Goal: Task Accomplishment & Management: Manage account settings

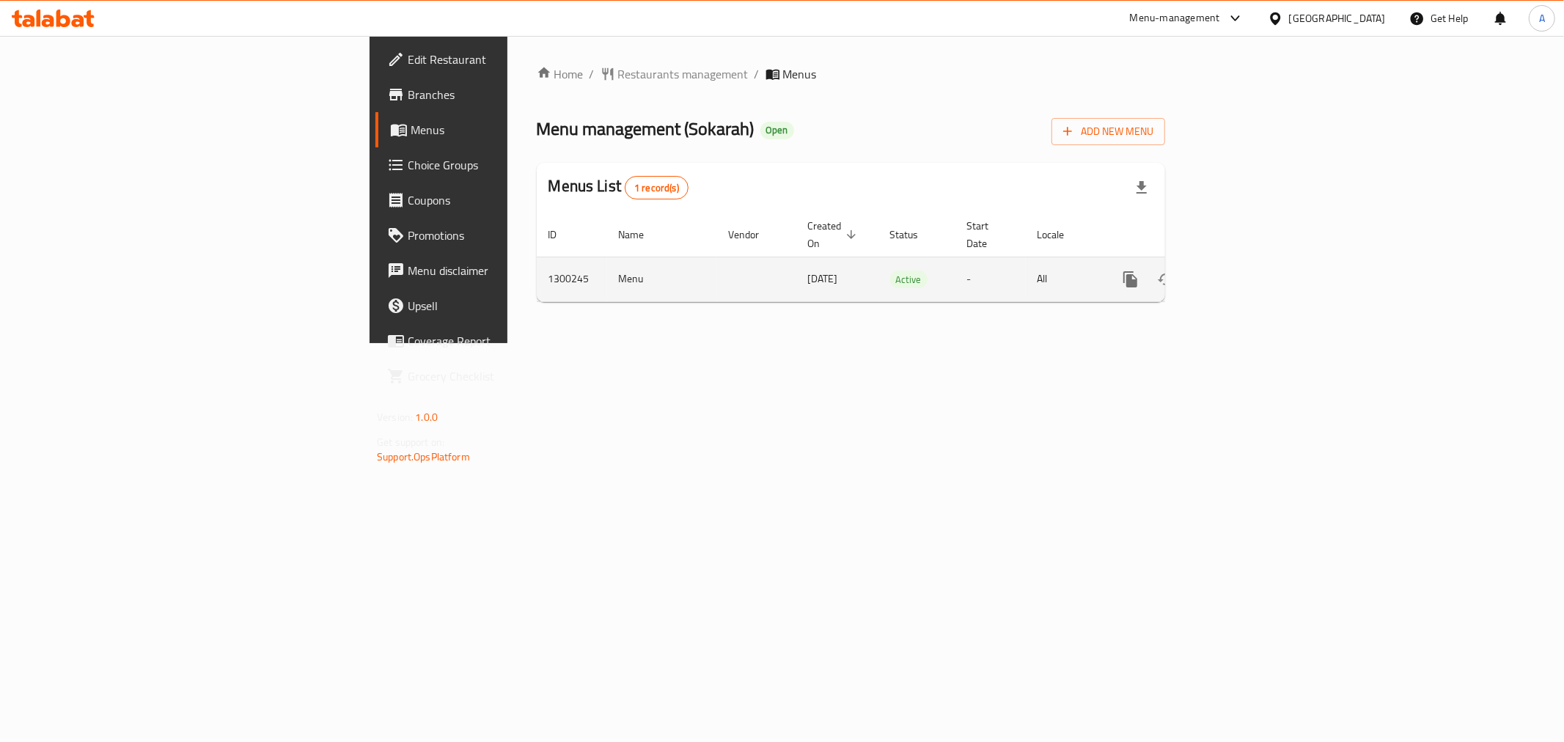
click at [1245, 271] on icon "enhanced table" at bounding box center [1237, 280] width 18 height 18
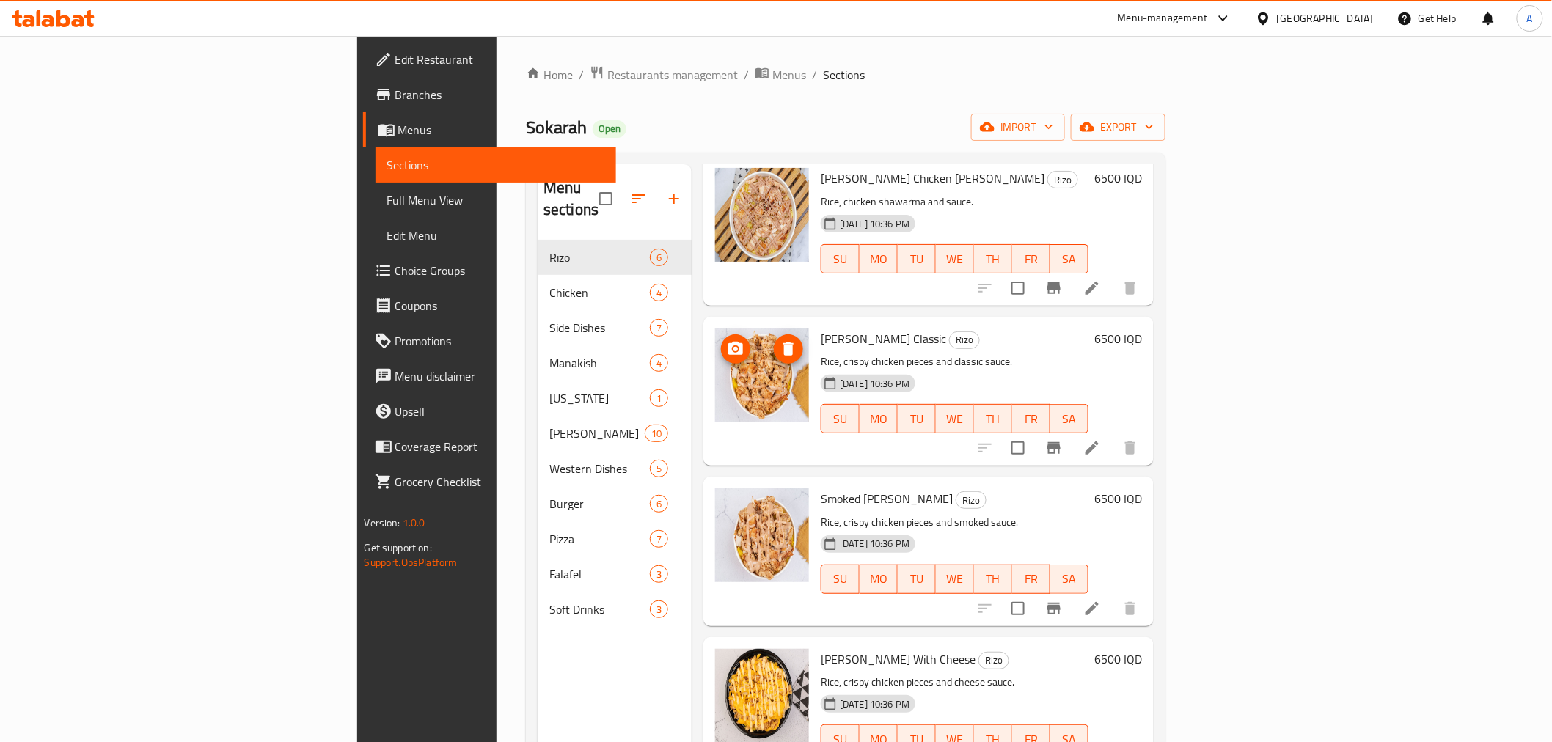
scroll to position [244, 0]
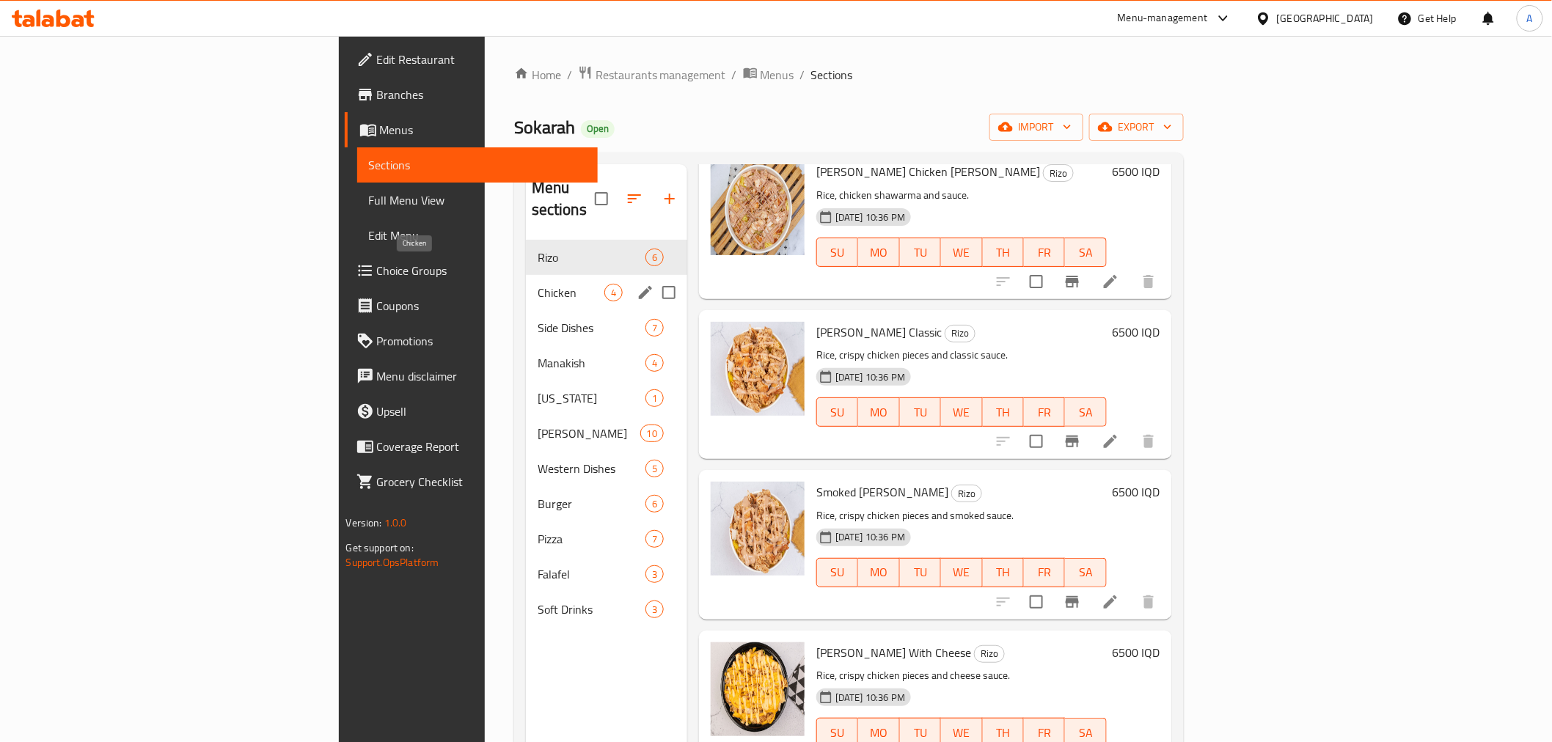
click at [538, 284] on span "Chicken" at bounding box center [571, 293] width 67 height 18
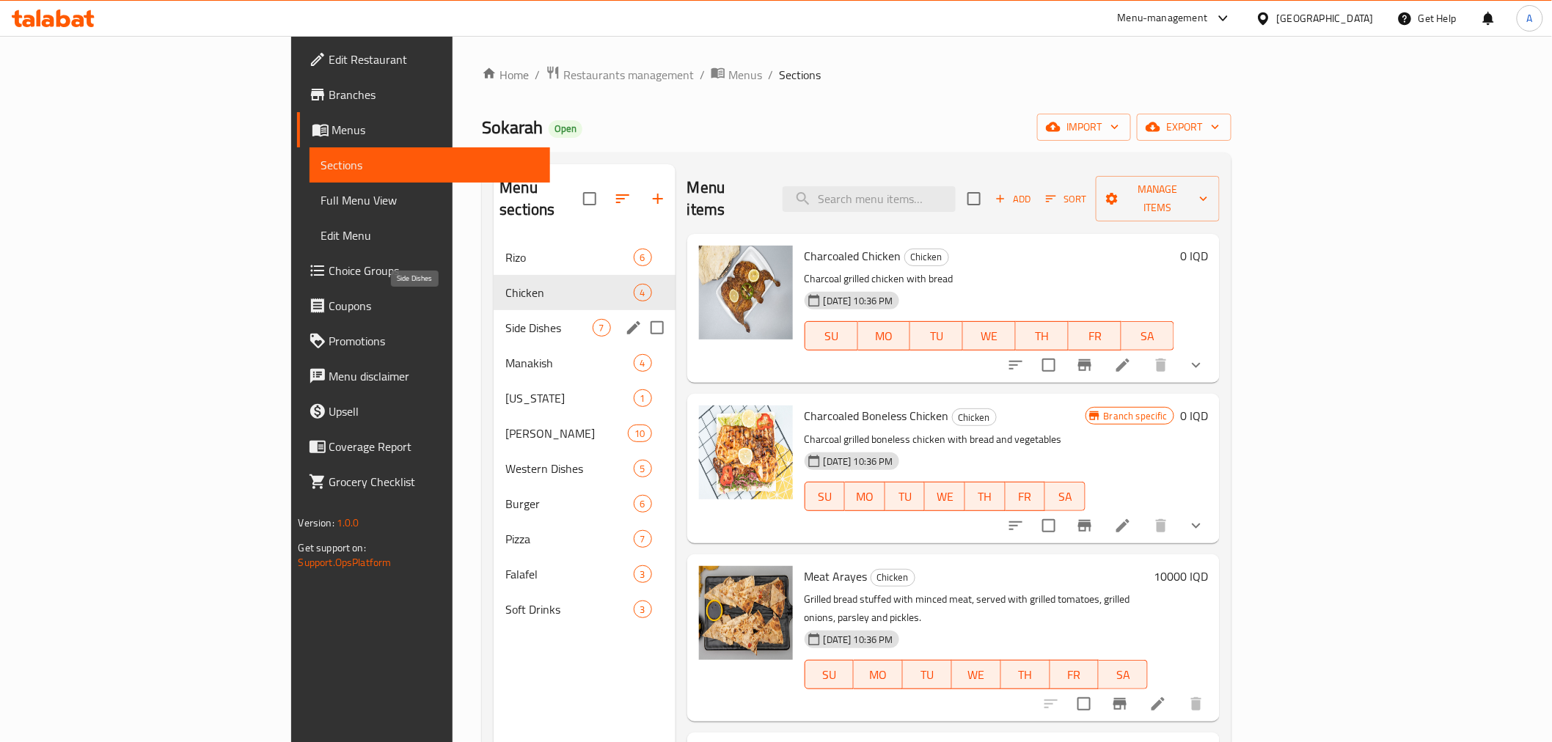
click at [505, 319] on span "Side Dishes" at bounding box center [548, 328] width 87 height 18
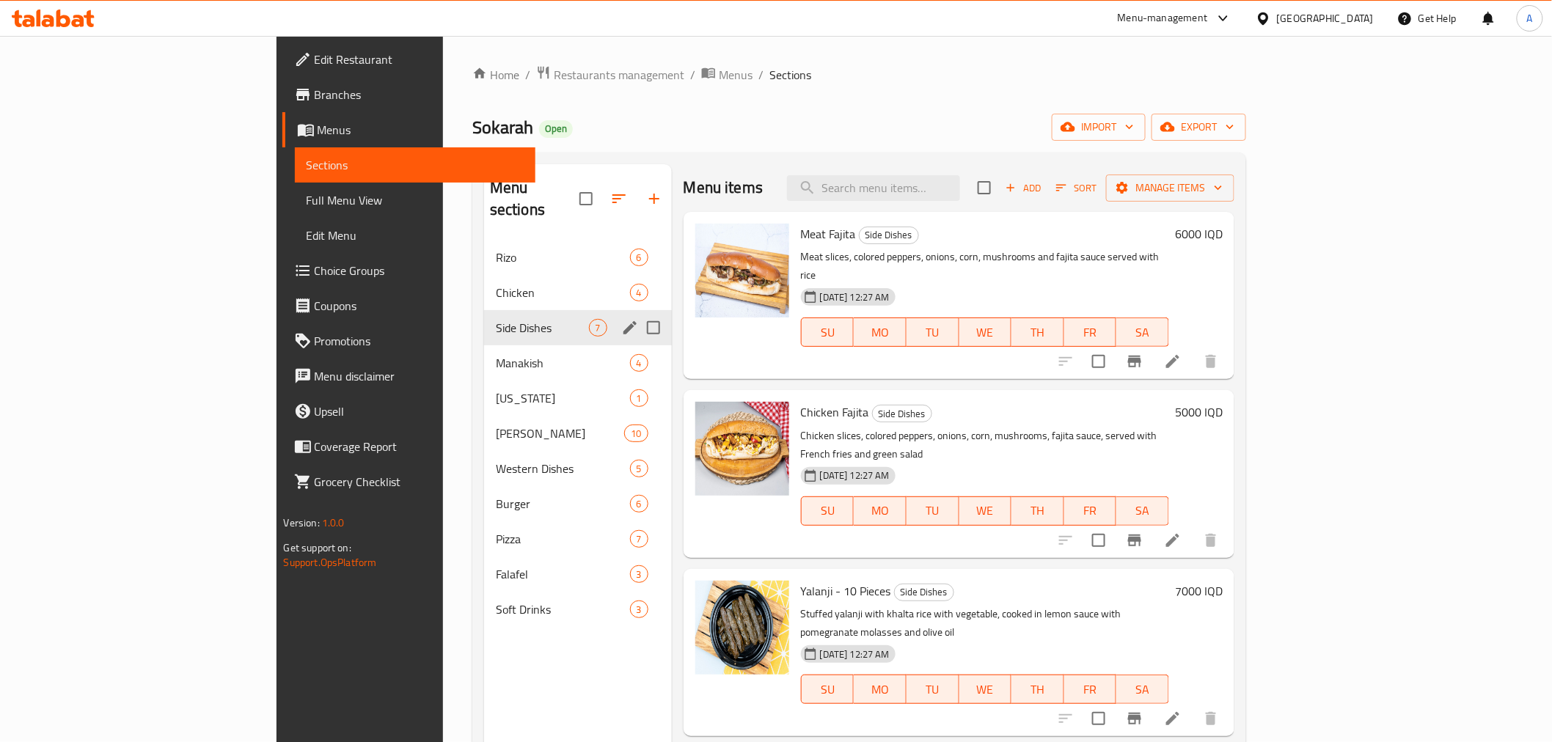
click at [484, 345] on div "Manakish 4" at bounding box center [578, 362] width 188 height 35
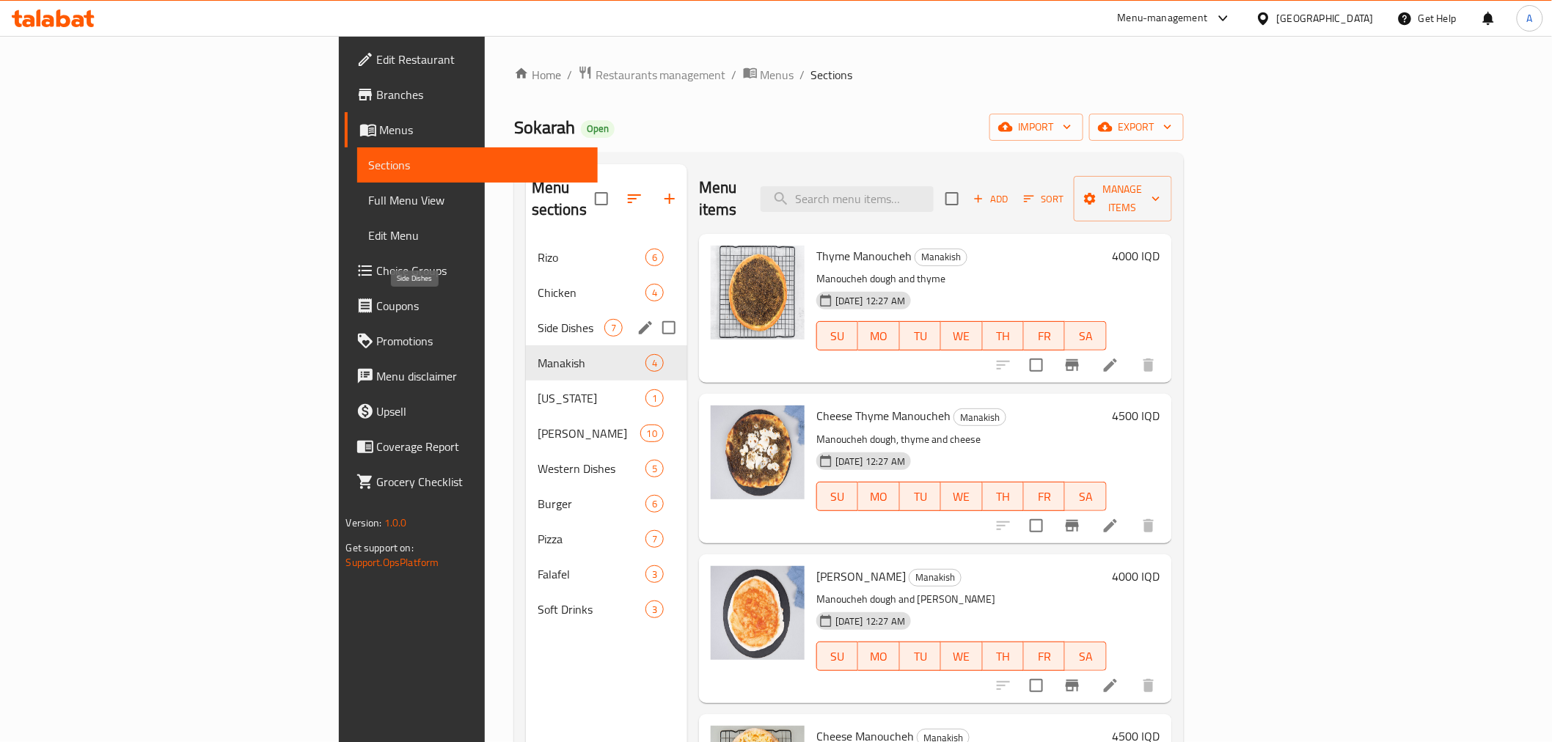
click at [526, 281] on div "Chicken 4" at bounding box center [606, 292] width 161 height 35
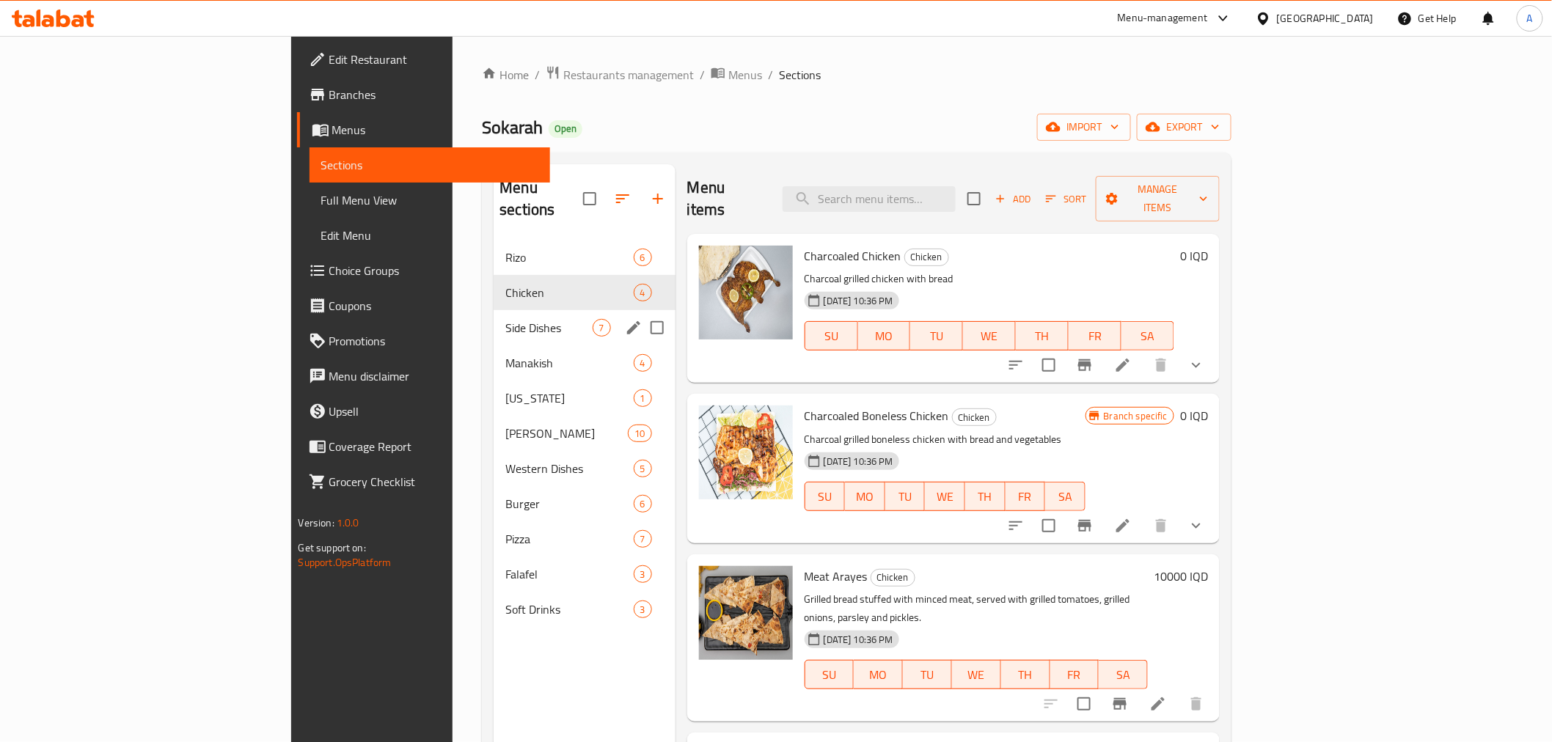
click at [494, 318] on div "Side Dishes 7" at bounding box center [584, 327] width 181 height 35
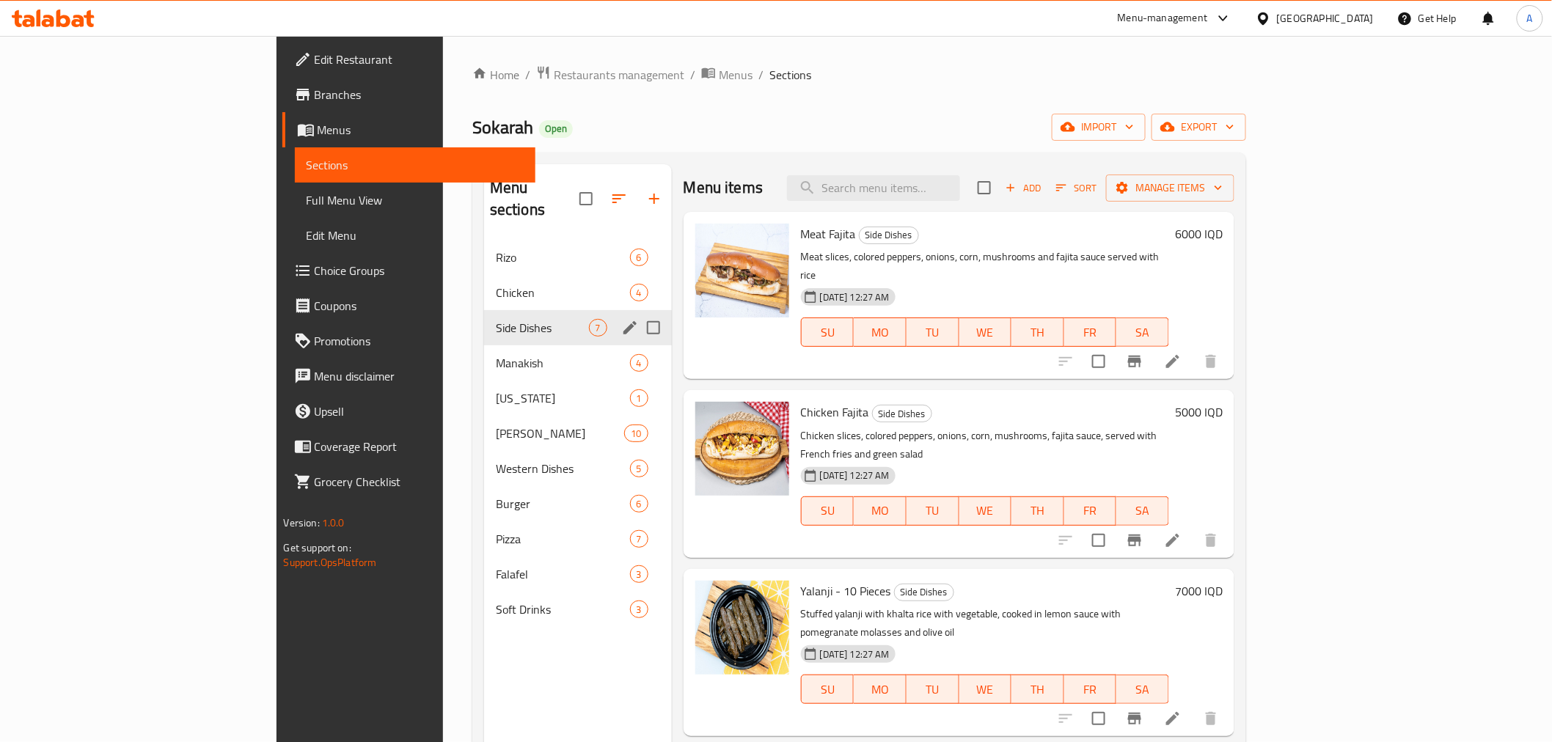
click at [496, 284] on span "Chicken" at bounding box center [563, 293] width 134 height 18
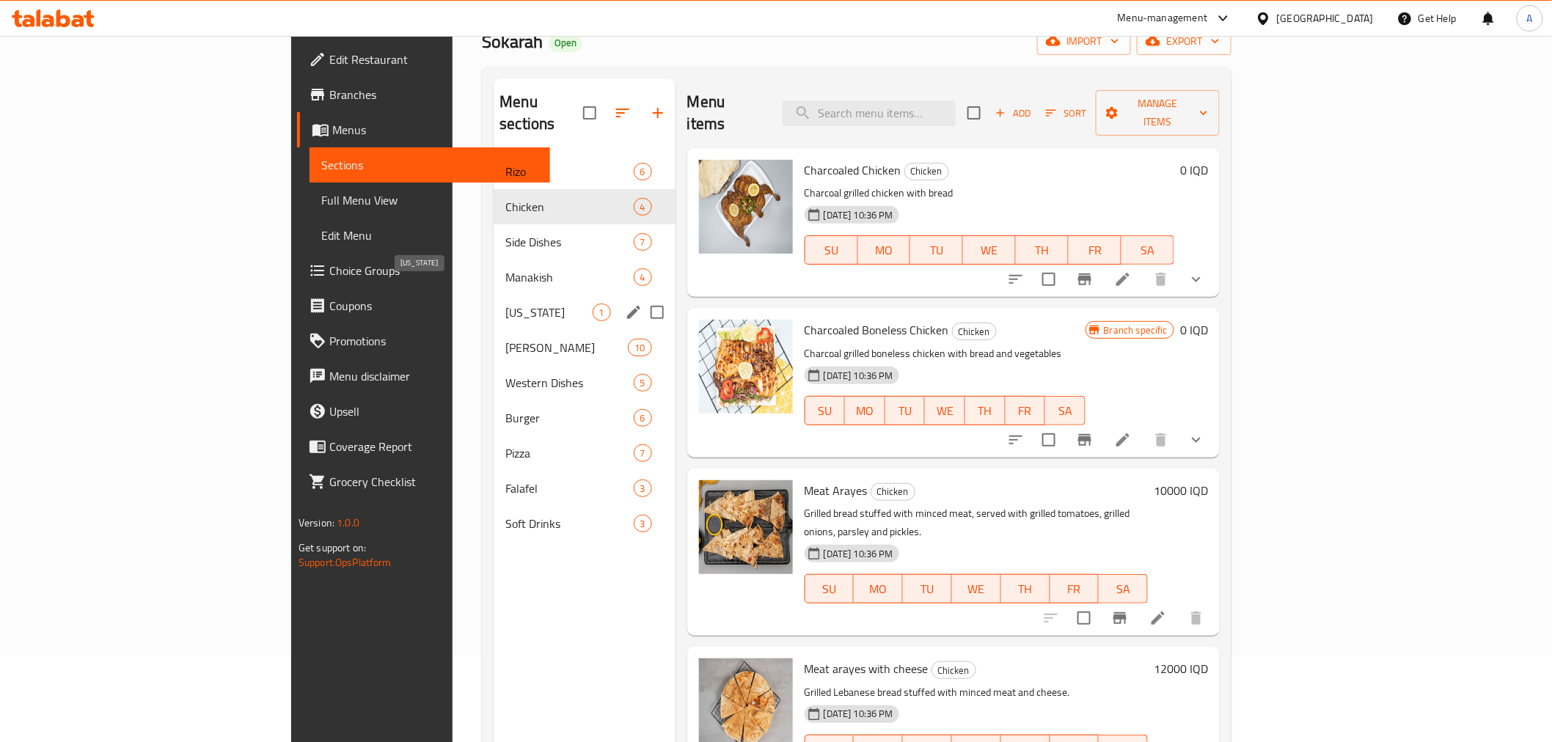
scroll to position [205, 0]
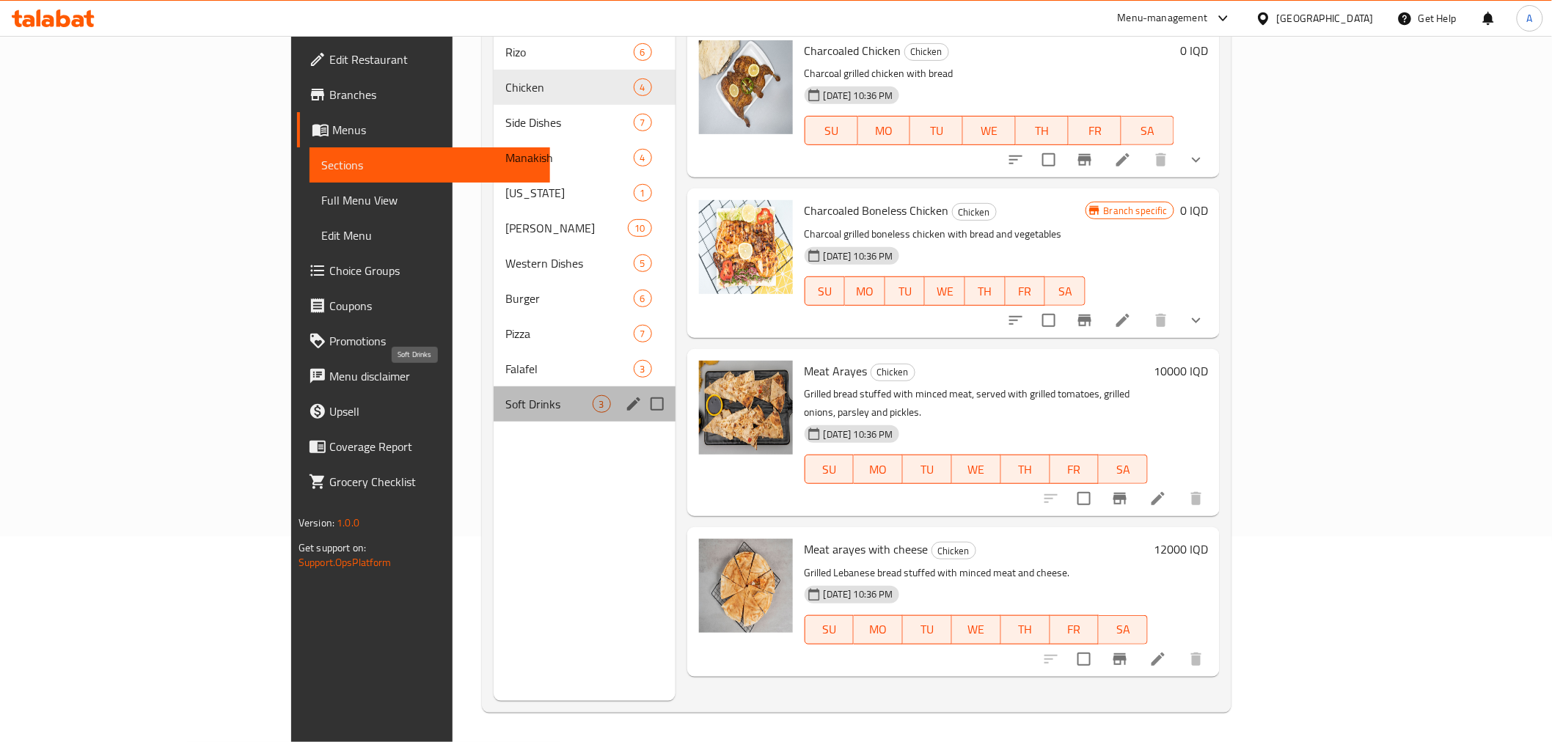
click at [505, 395] on span "Soft Drinks" at bounding box center [548, 404] width 87 height 18
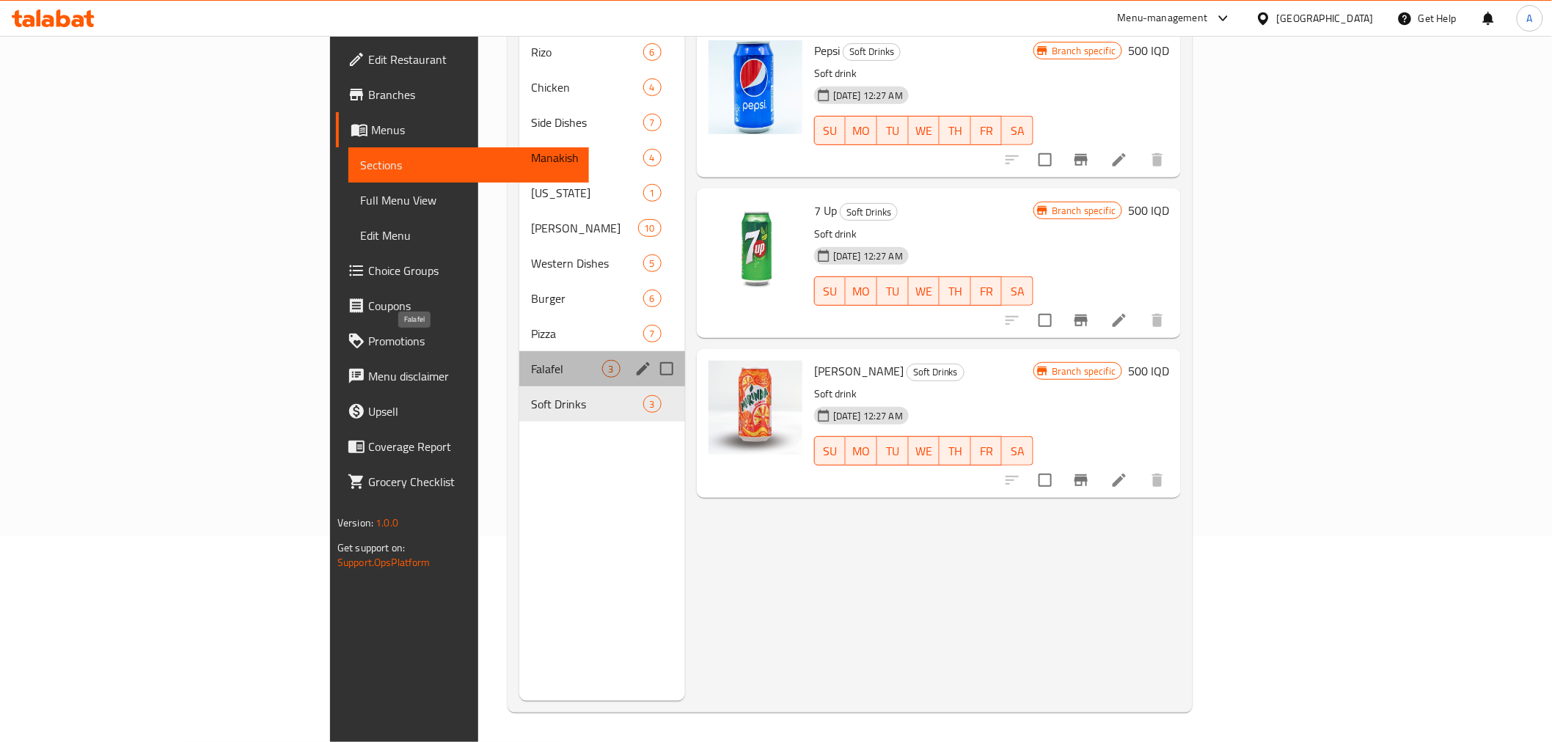
click at [531, 360] on span "Falafel" at bounding box center [566, 369] width 70 height 18
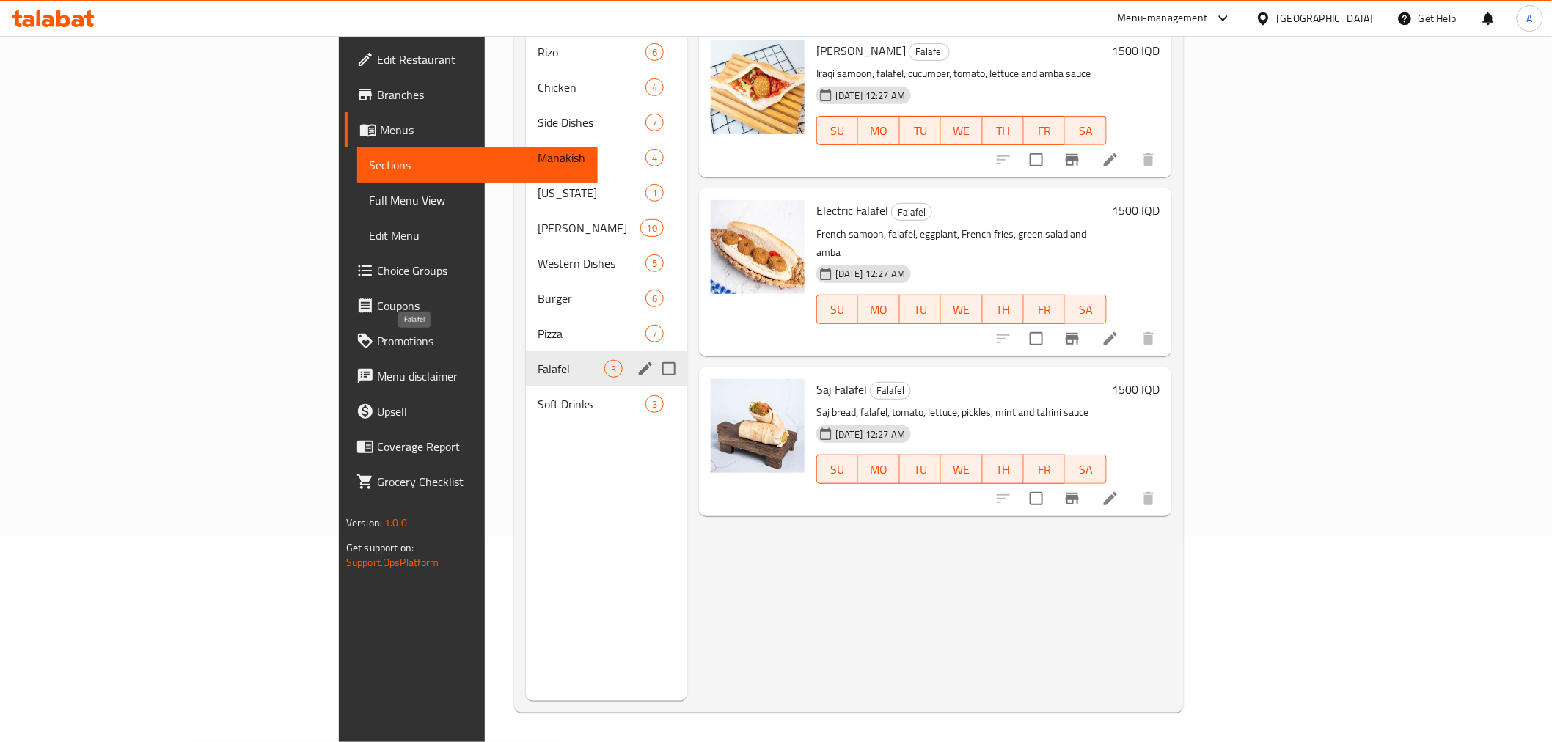
click at [538, 325] on span "Pizza" at bounding box center [592, 334] width 108 height 18
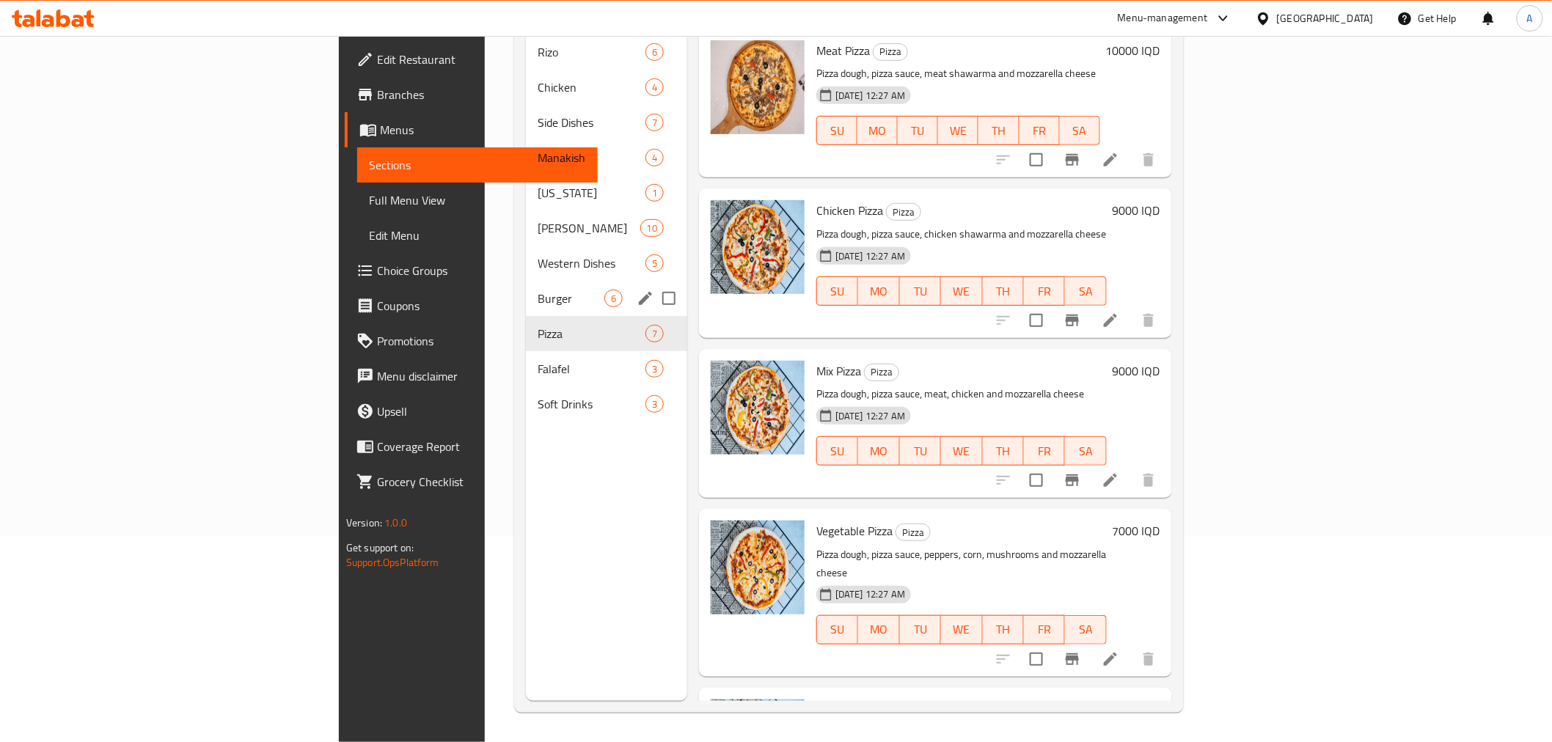
click at [538, 290] on span "Burger" at bounding box center [571, 299] width 67 height 18
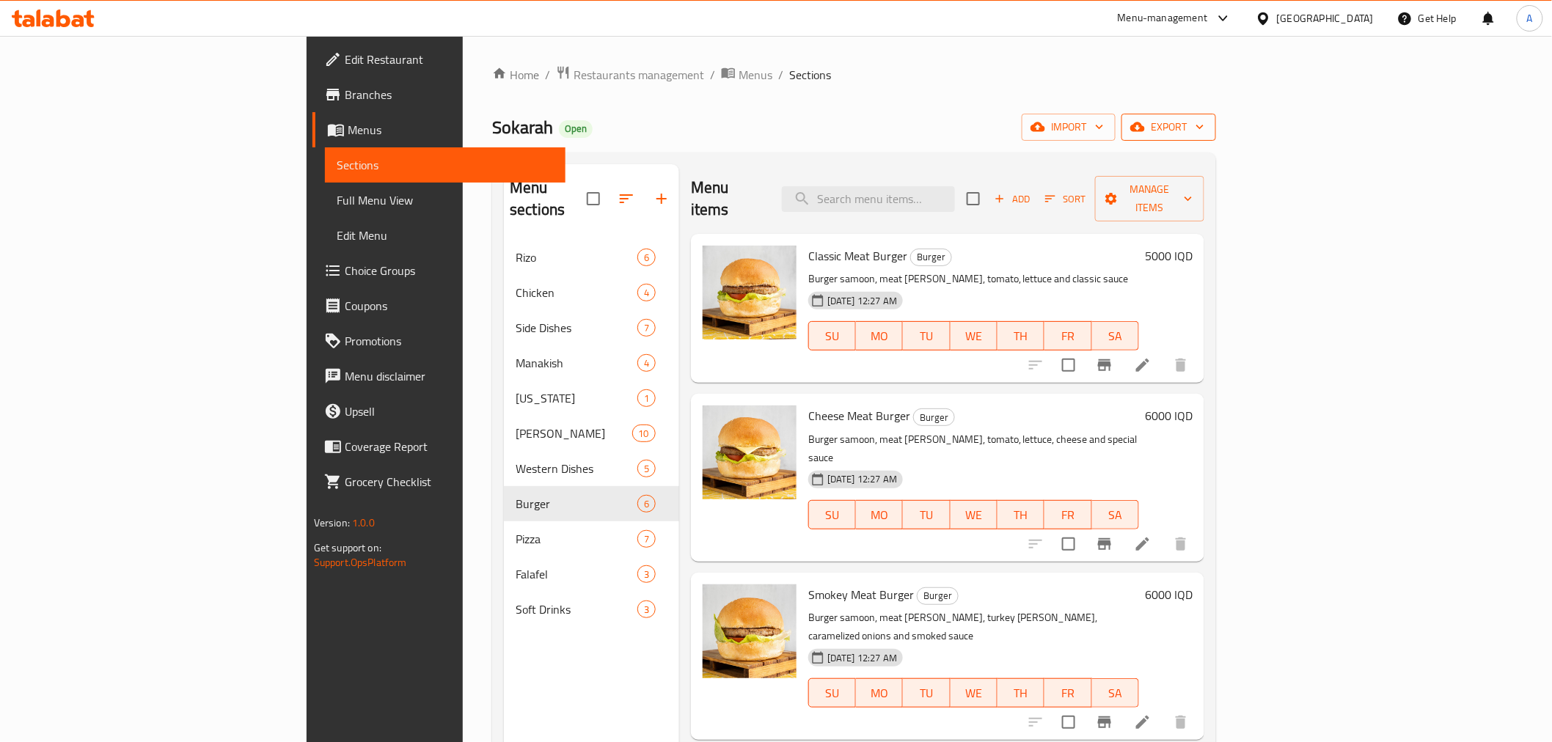
click at [1216, 138] on button "export" at bounding box center [1168, 127] width 95 height 27
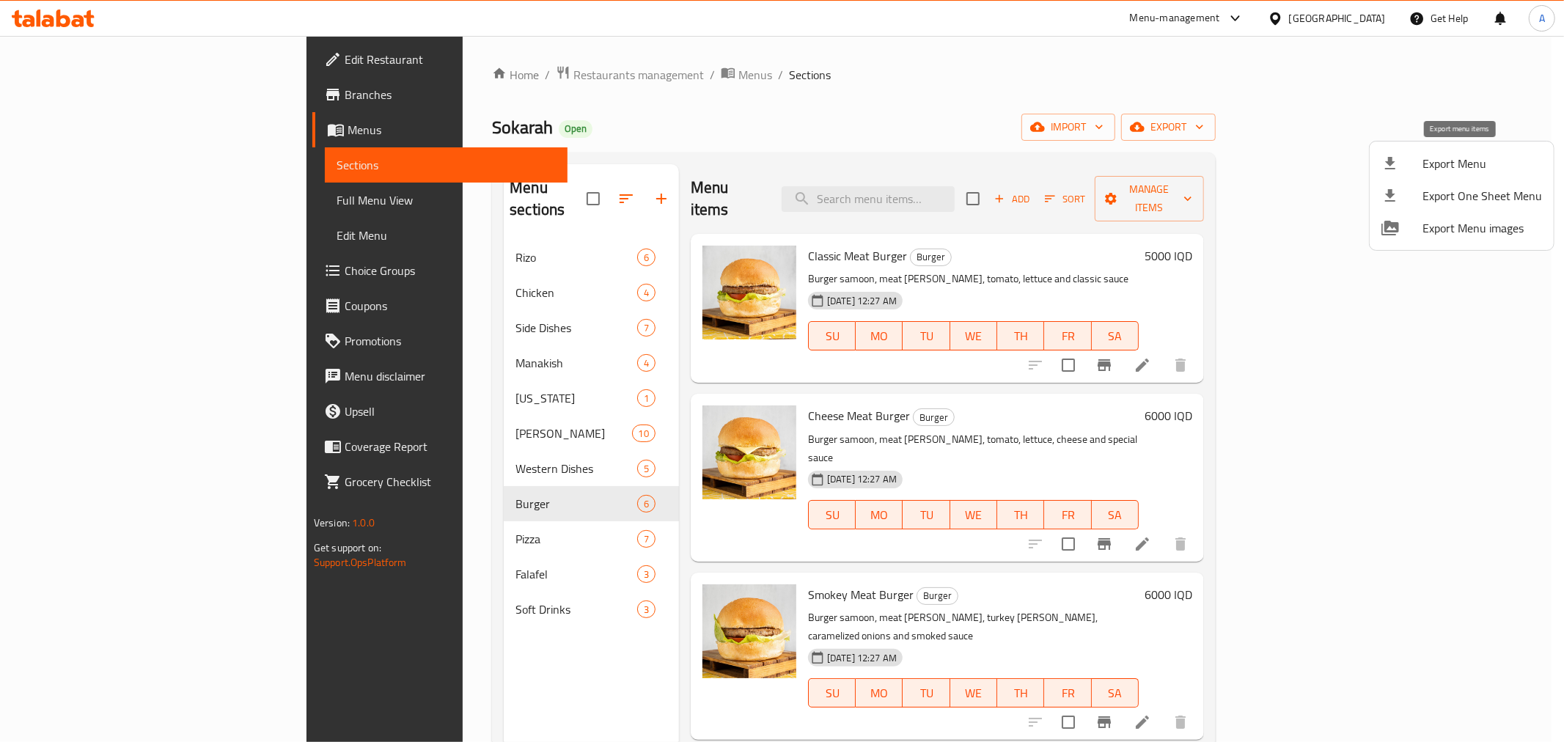
click at [1442, 166] on span "Export Menu" at bounding box center [1483, 164] width 120 height 18
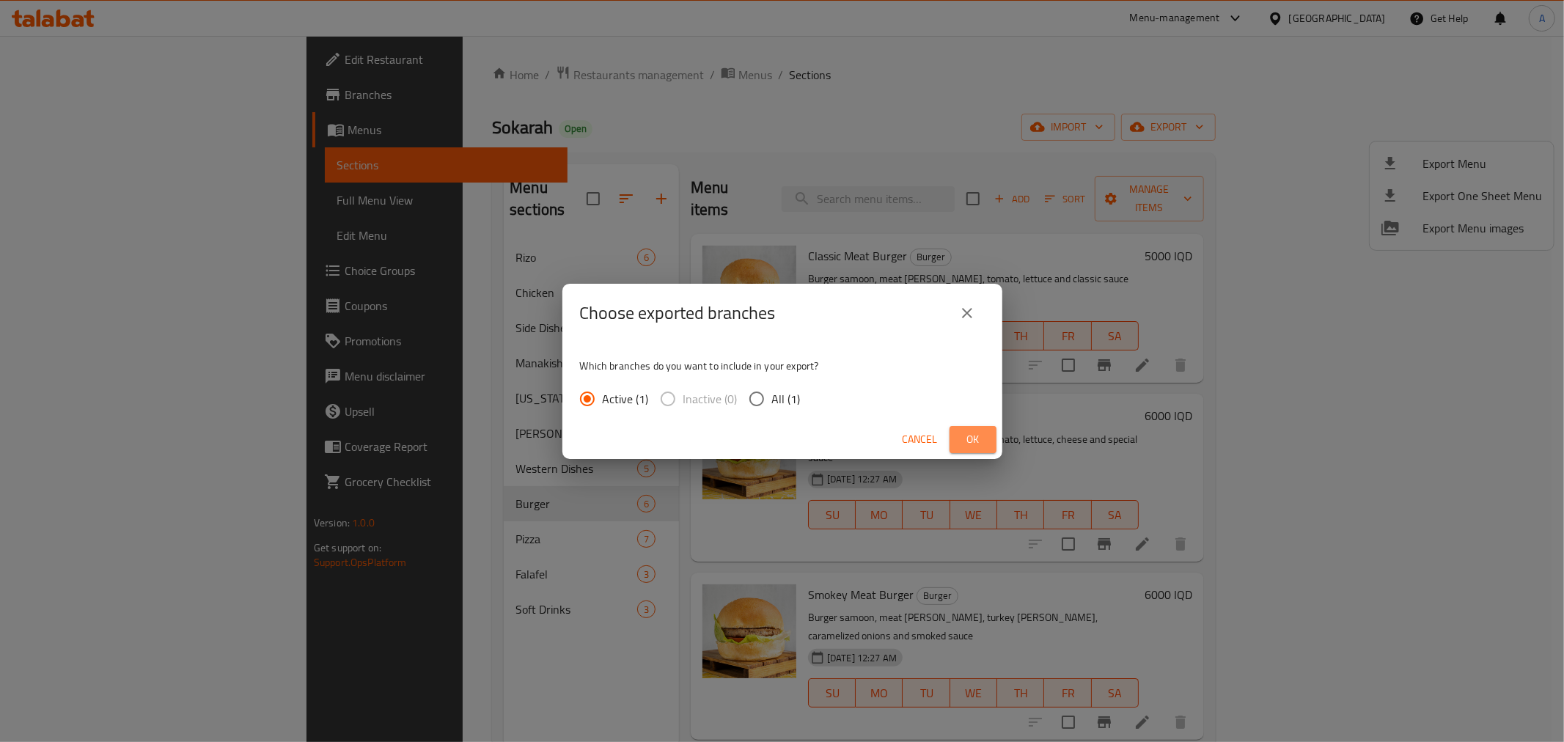
click at [969, 438] on span "Ok" at bounding box center [972, 439] width 23 height 18
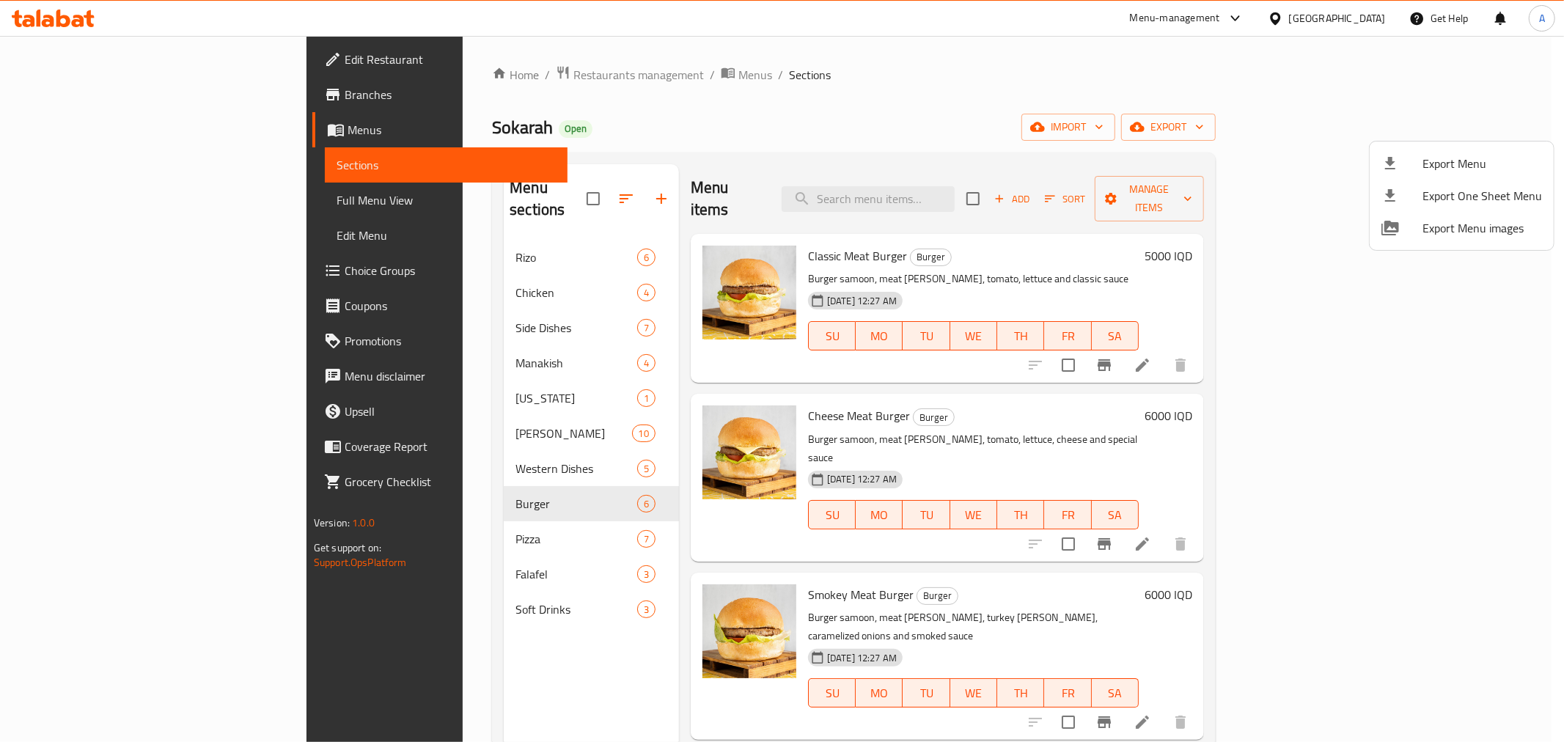
click at [419, 235] on div at bounding box center [782, 371] width 1564 height 742
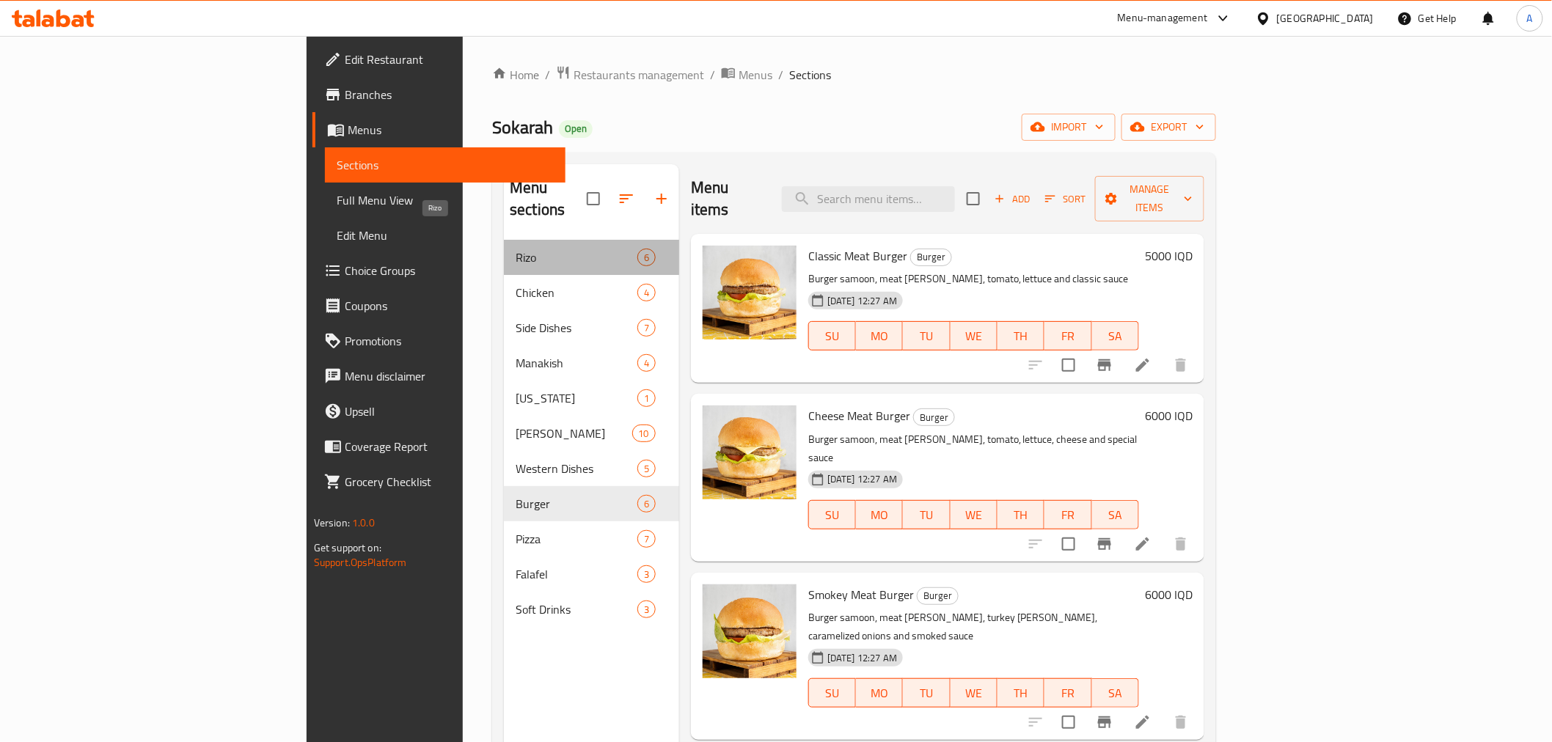
click at [516, 249] on span "Rizo" at bounding box center [577, 258] width 122 height 18
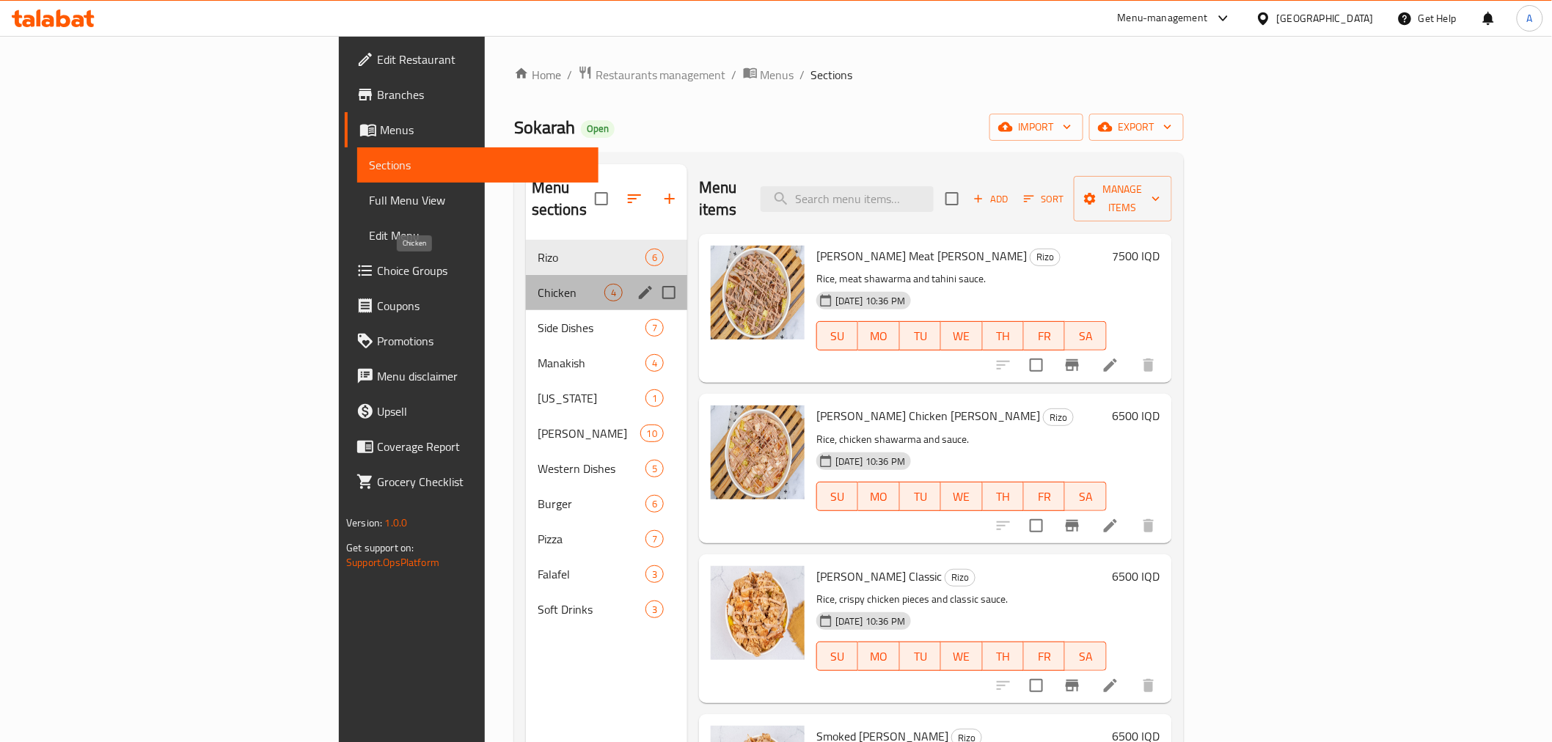
click at [538, 284] on span "Chicken" at bounding box center [571, 293] width 67 height 18
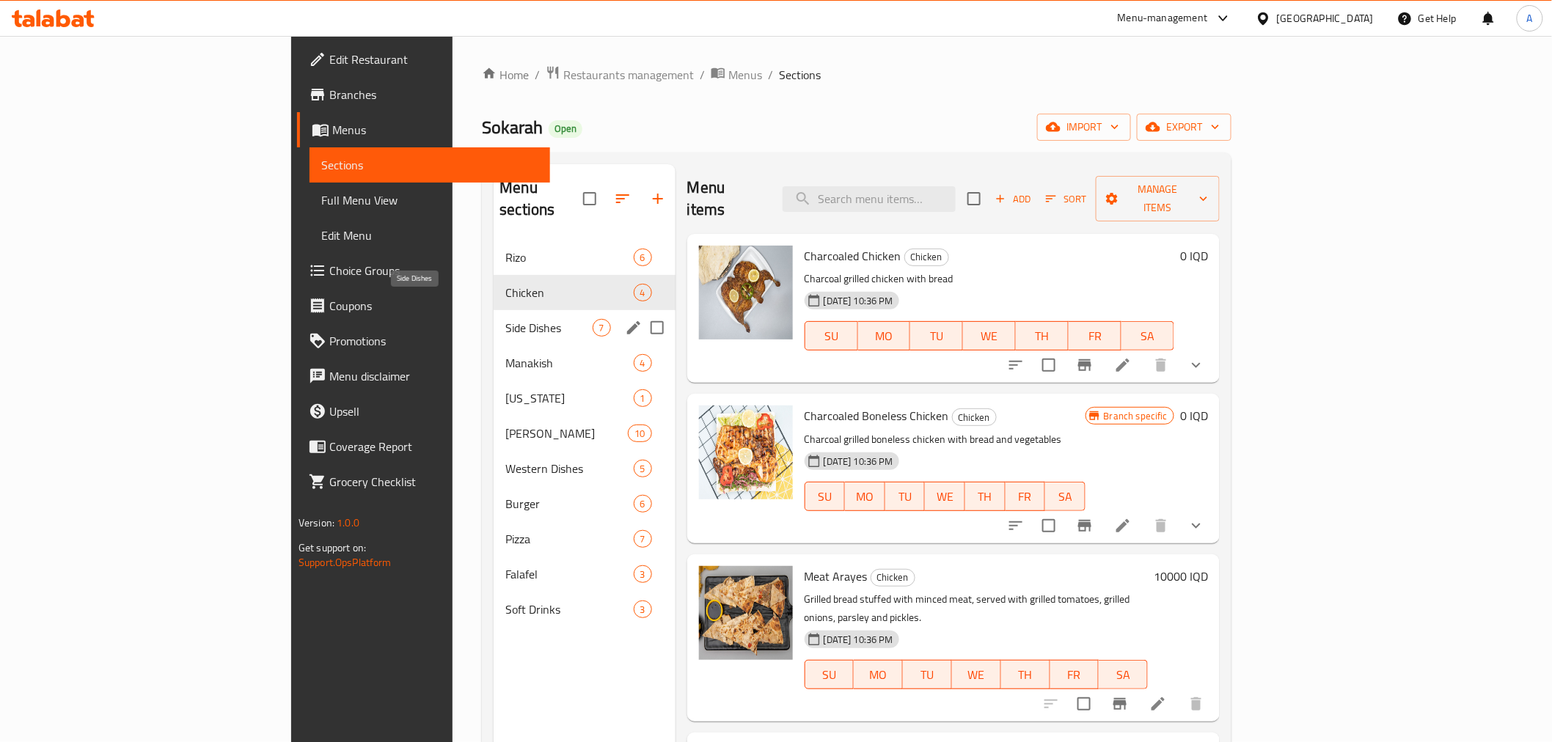
click at [505, 319] on span "Side Dishes" at bounding box center [548, 328] width 87 height 18
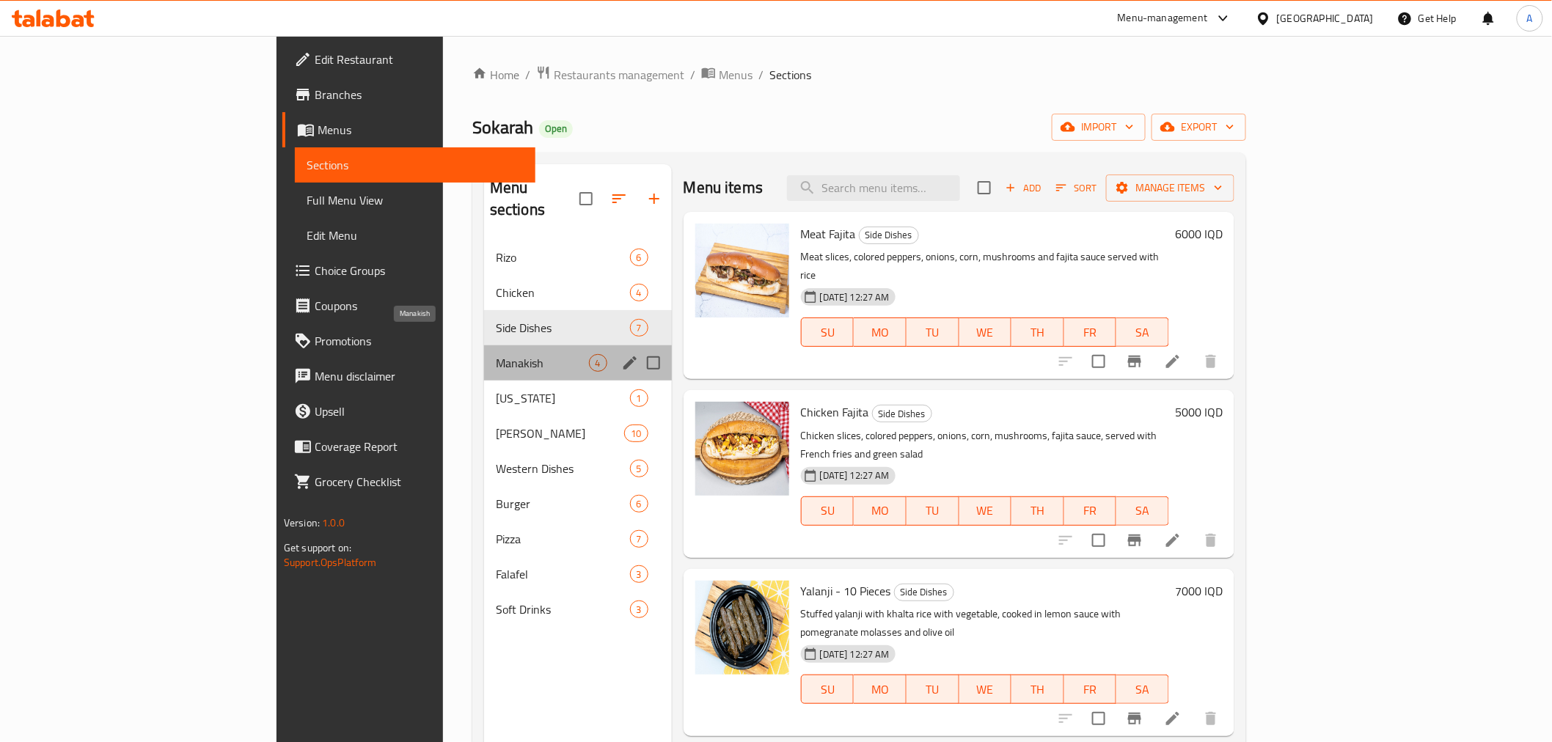
click at [496, 354] on span "Manakish" at bounding box center [542, 363] width 93 height 18
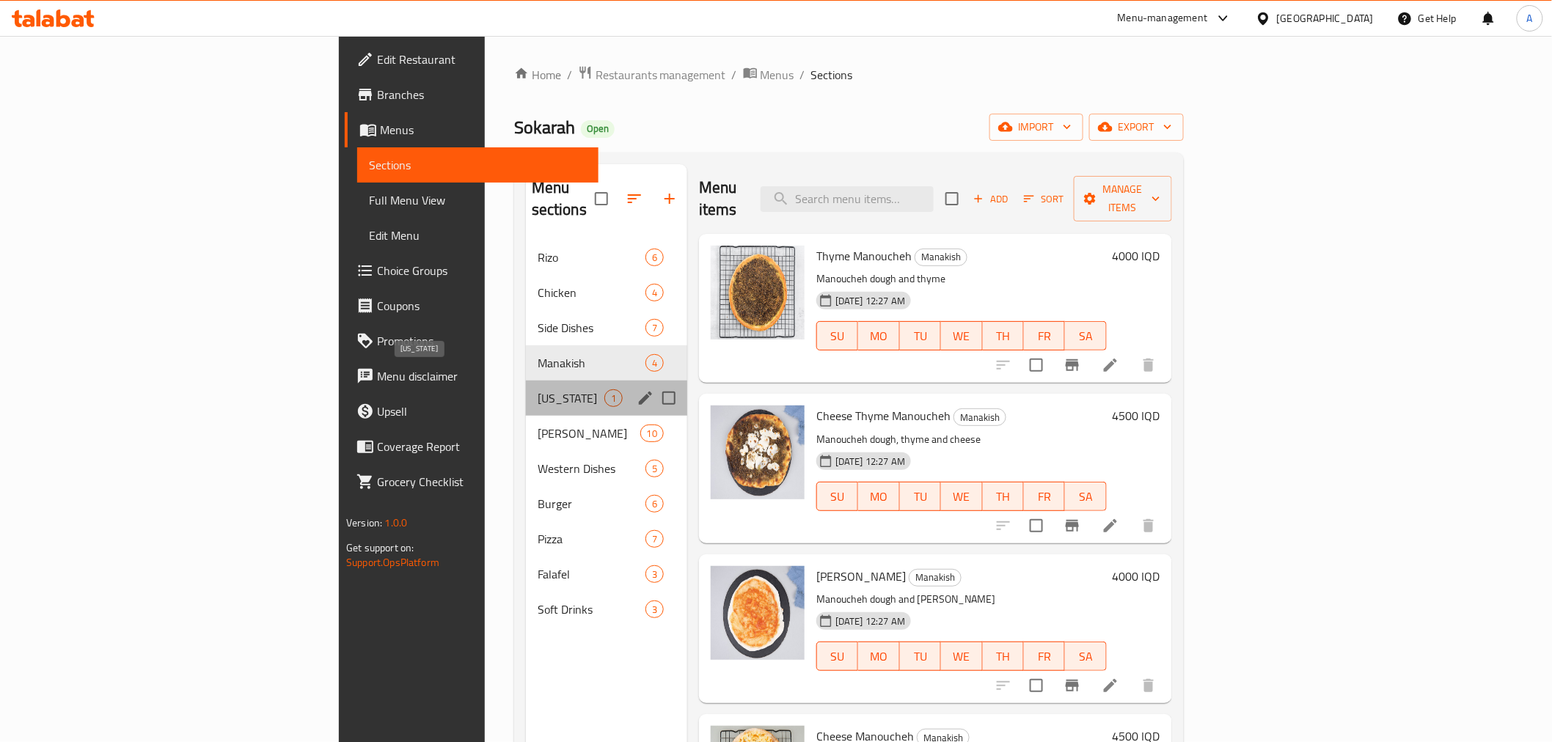
click at [538, 389] on span "[US_STATE]" at bounding box center [571, 398] width 67 height 18
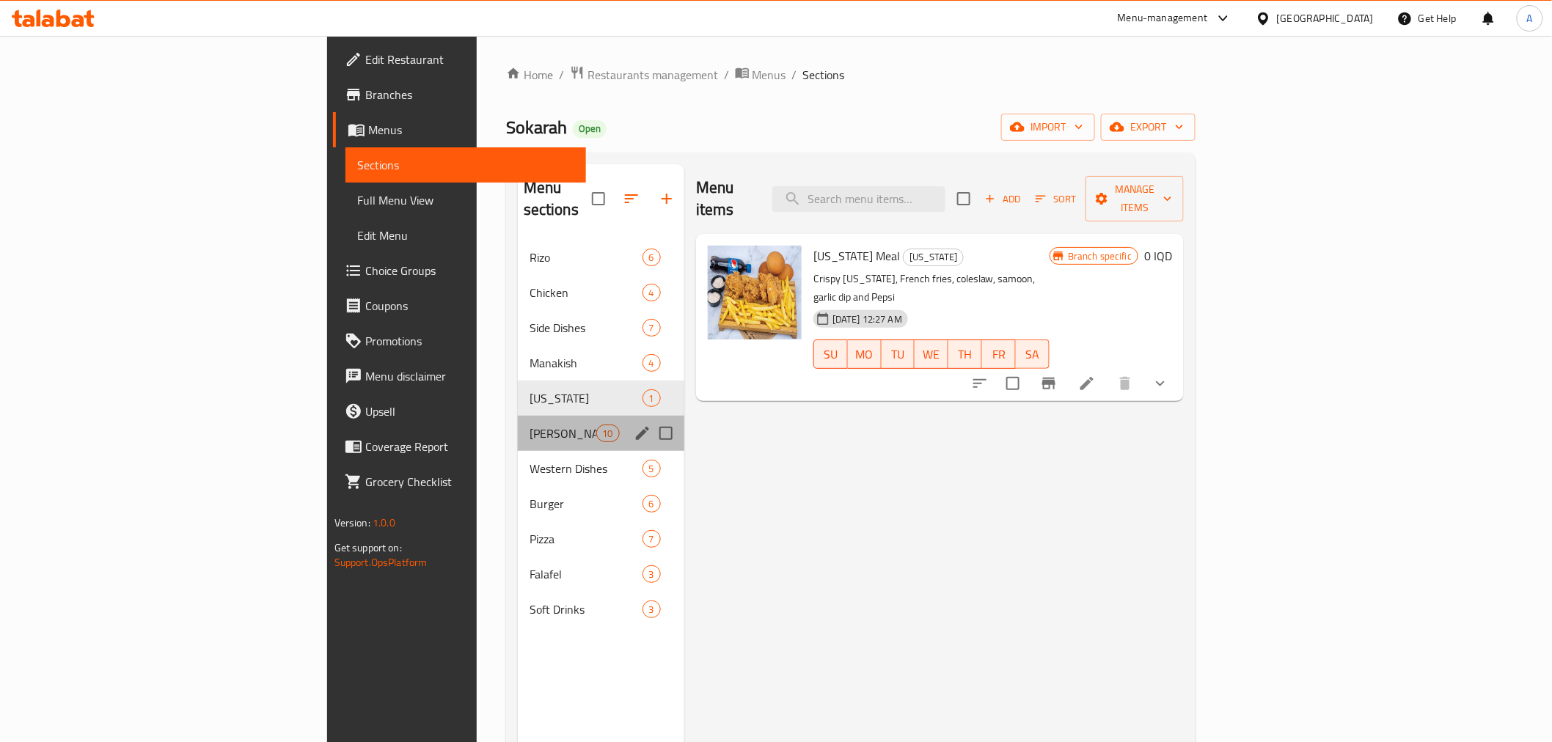
click at [518, 416] on div "[PERSON_NAME] 10" at bounding box center [601, 433] width 166 height 35
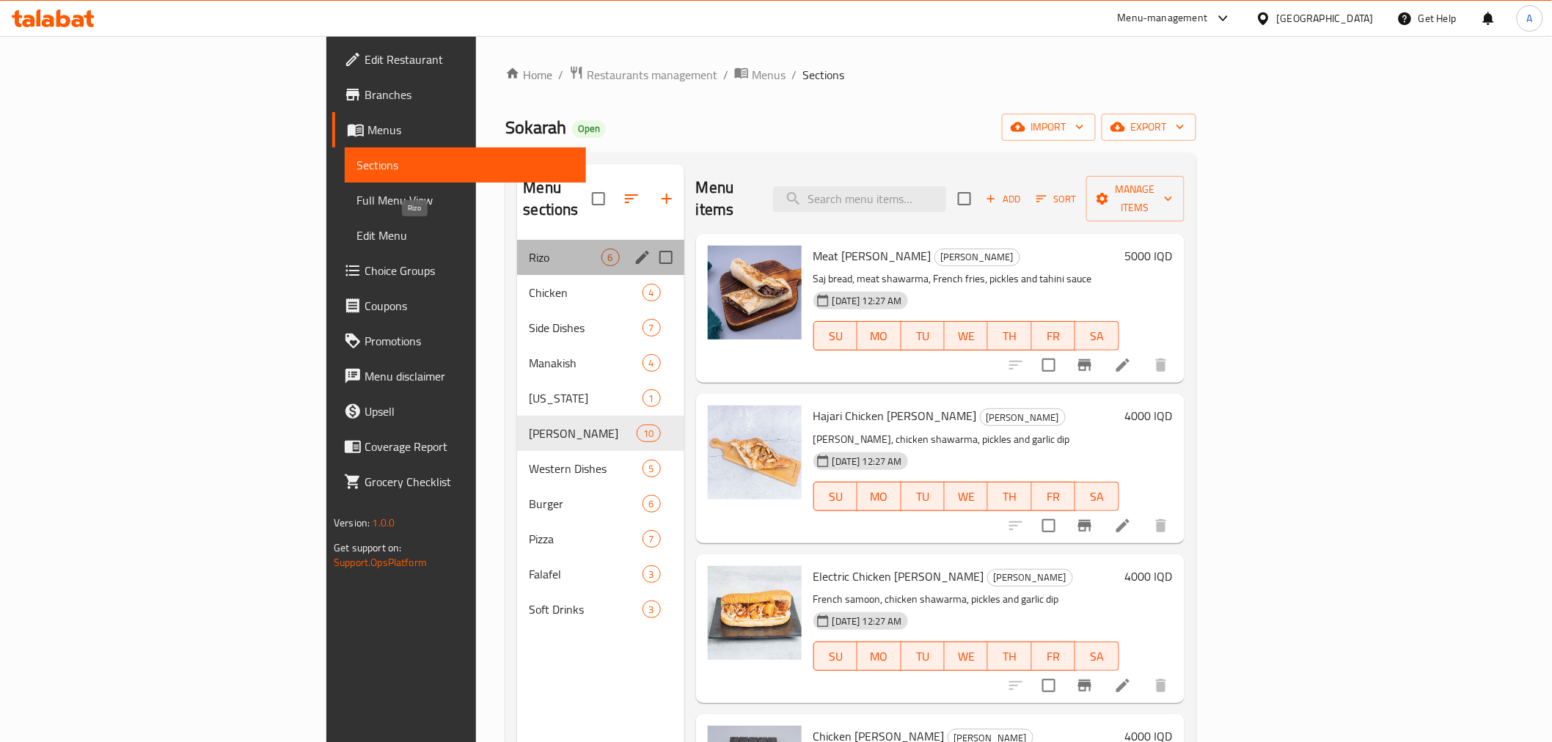
click at [529, 249] on span "Rizo" at bounding box center [565, 258] width 72 height 18
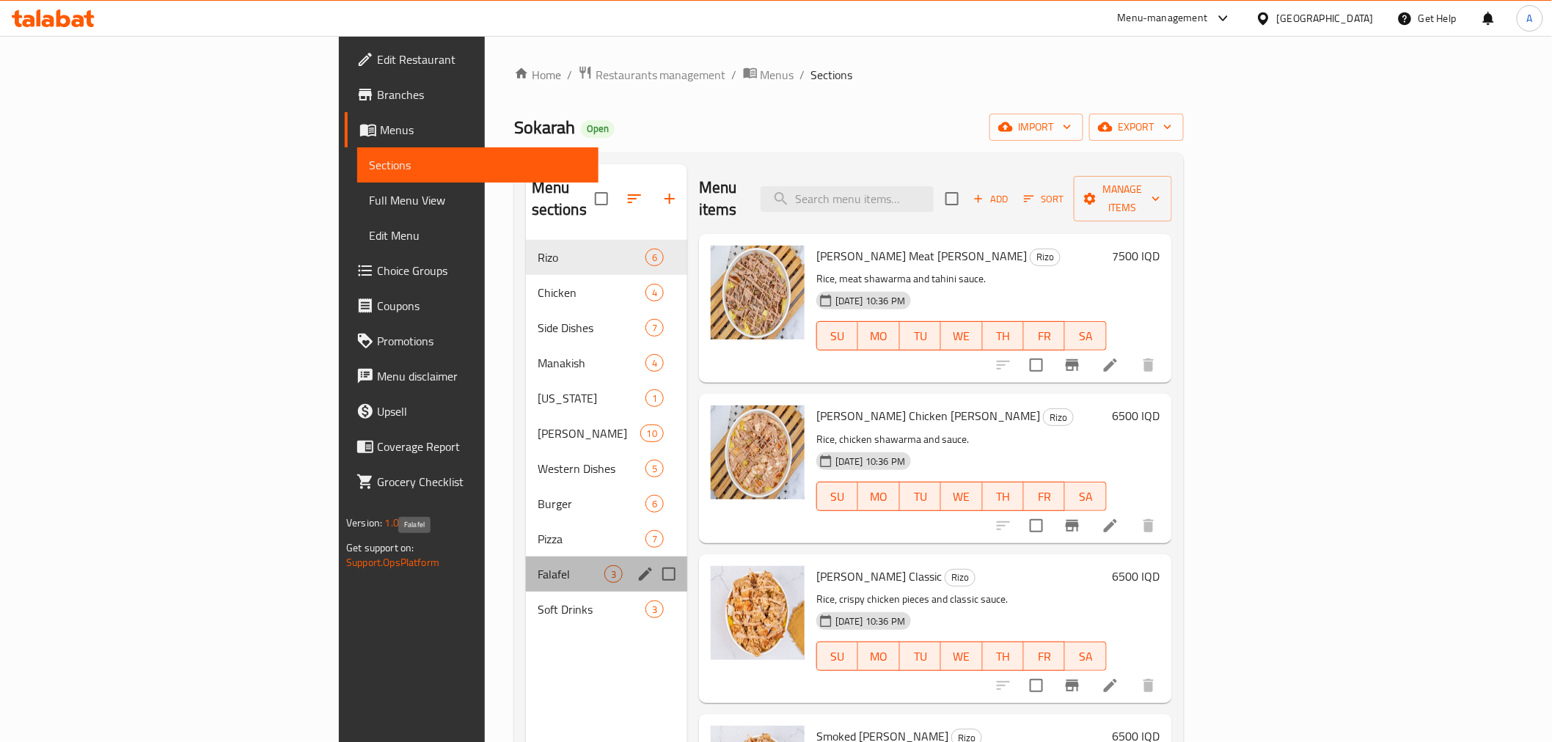
click at [538, 565] on span "Falafel" at bounding box center [571, 574] width 67 height 18
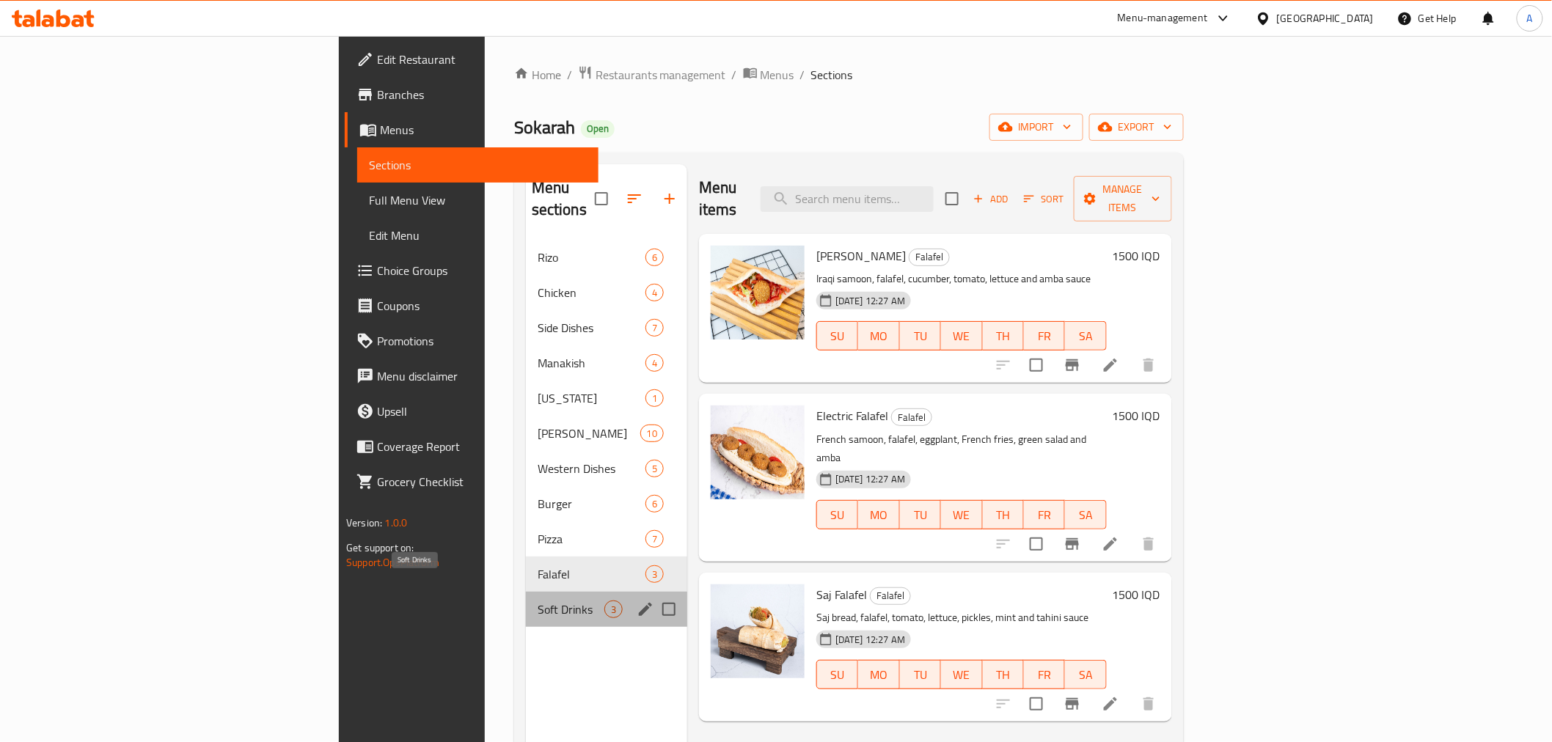
click at [538, 601] on span "Soft Drinks" at bounding box center [571, 610] width 67 height 18
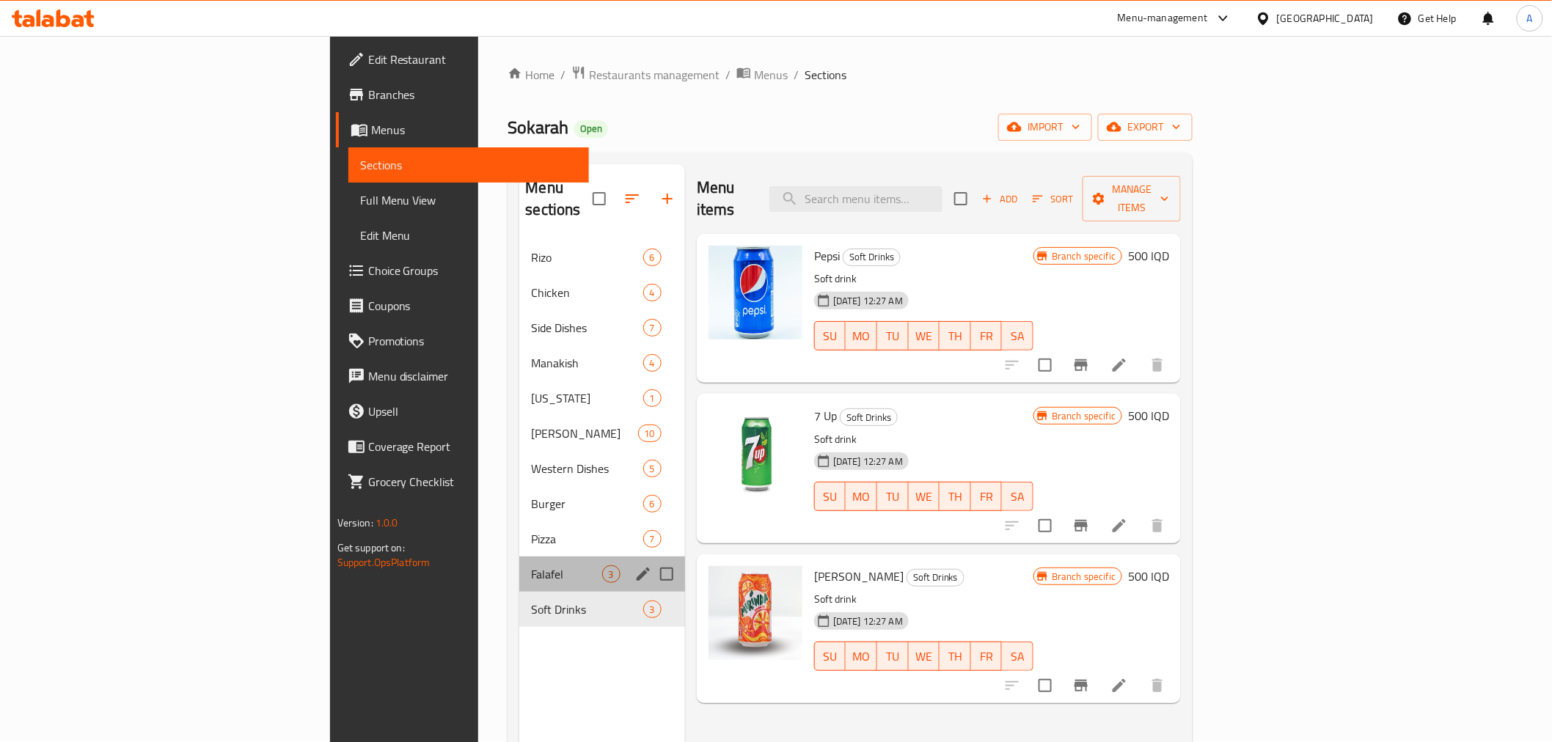
click at [519, 565] on div "Falafel 3" at bounding box center [601, 574] width 165 height 35
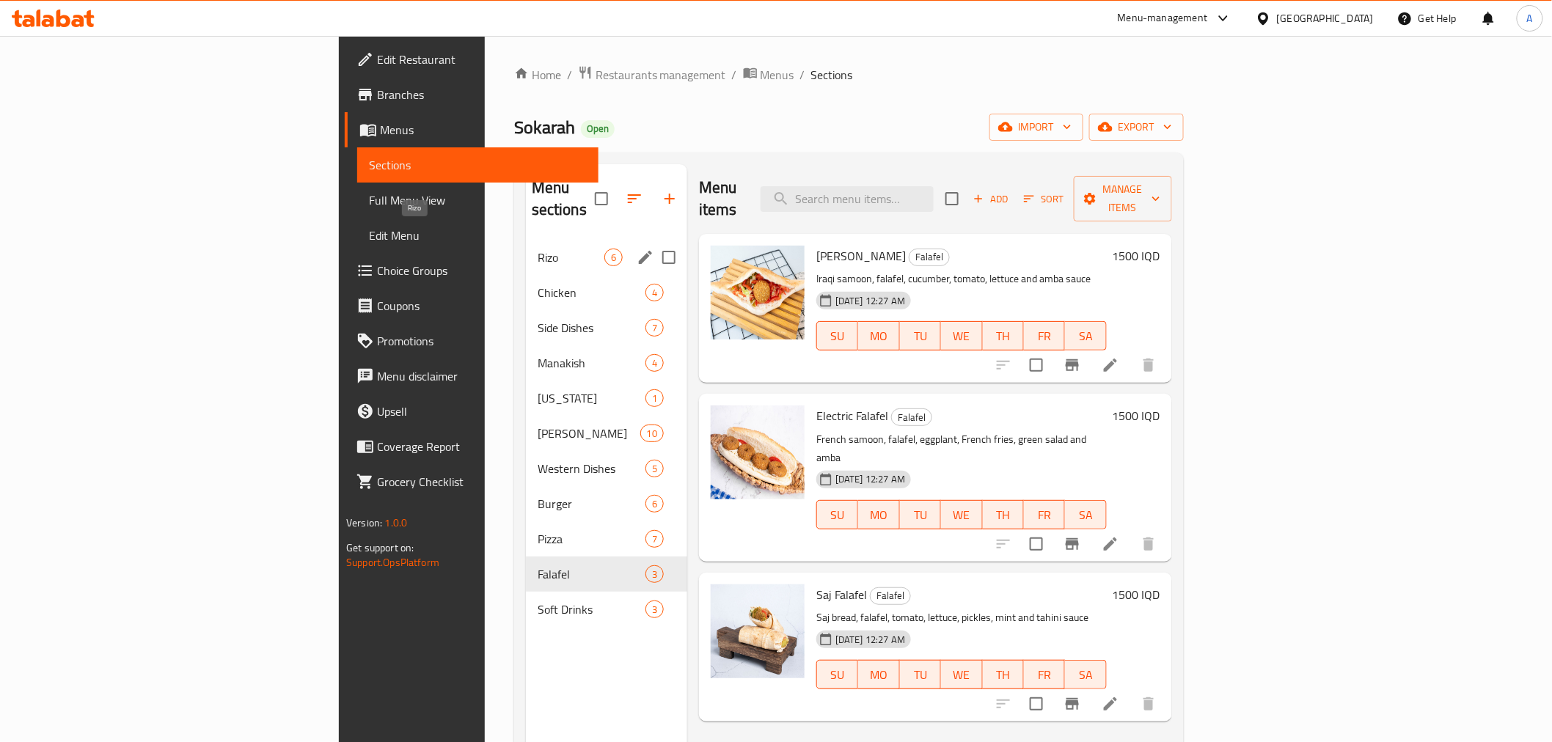
click at [538, 249] on span "Rizo" at bounding box center [571, 258] width 67 height 18
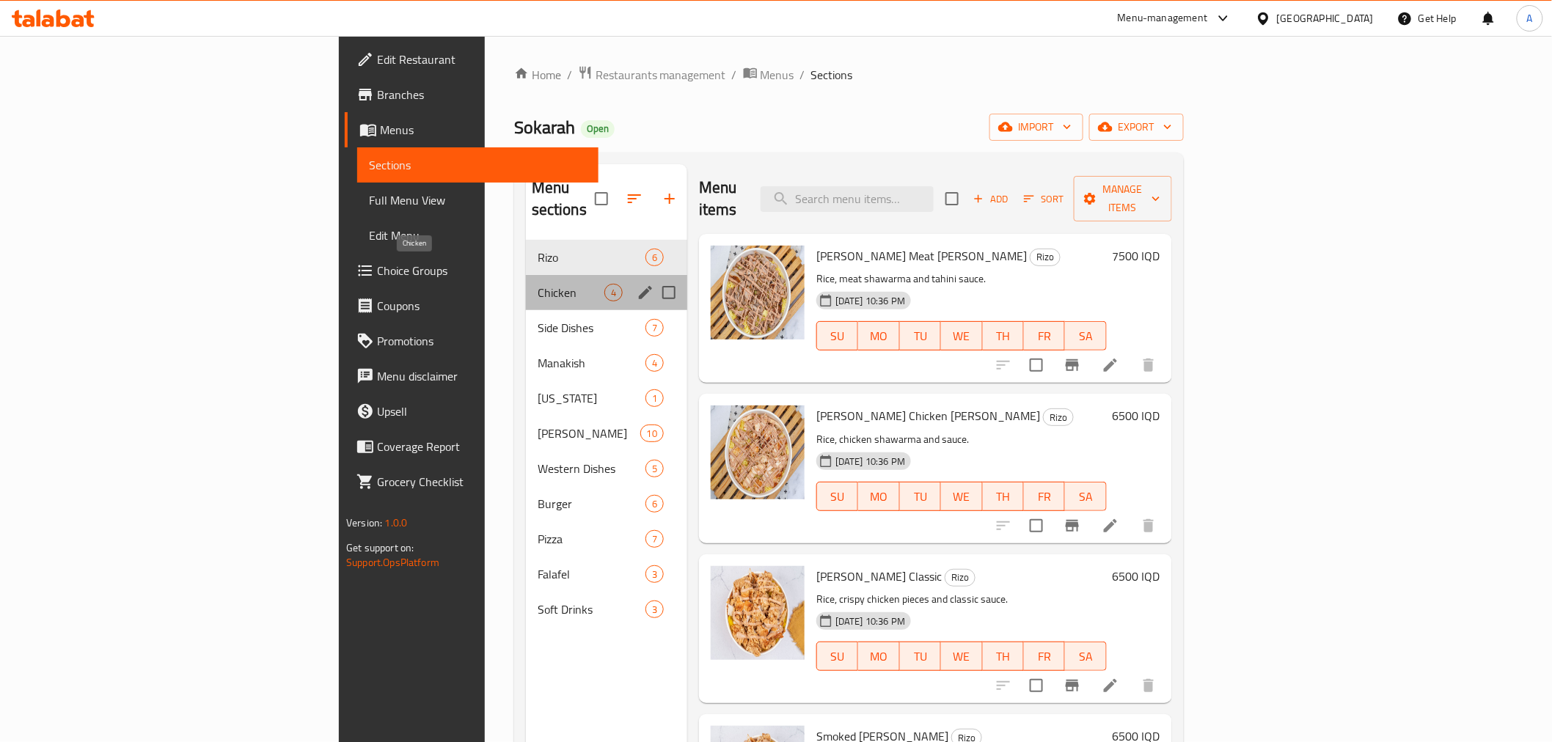
click at [538, 284] on span "Chicken" at bounding box center [571, 293] width 67 height 18
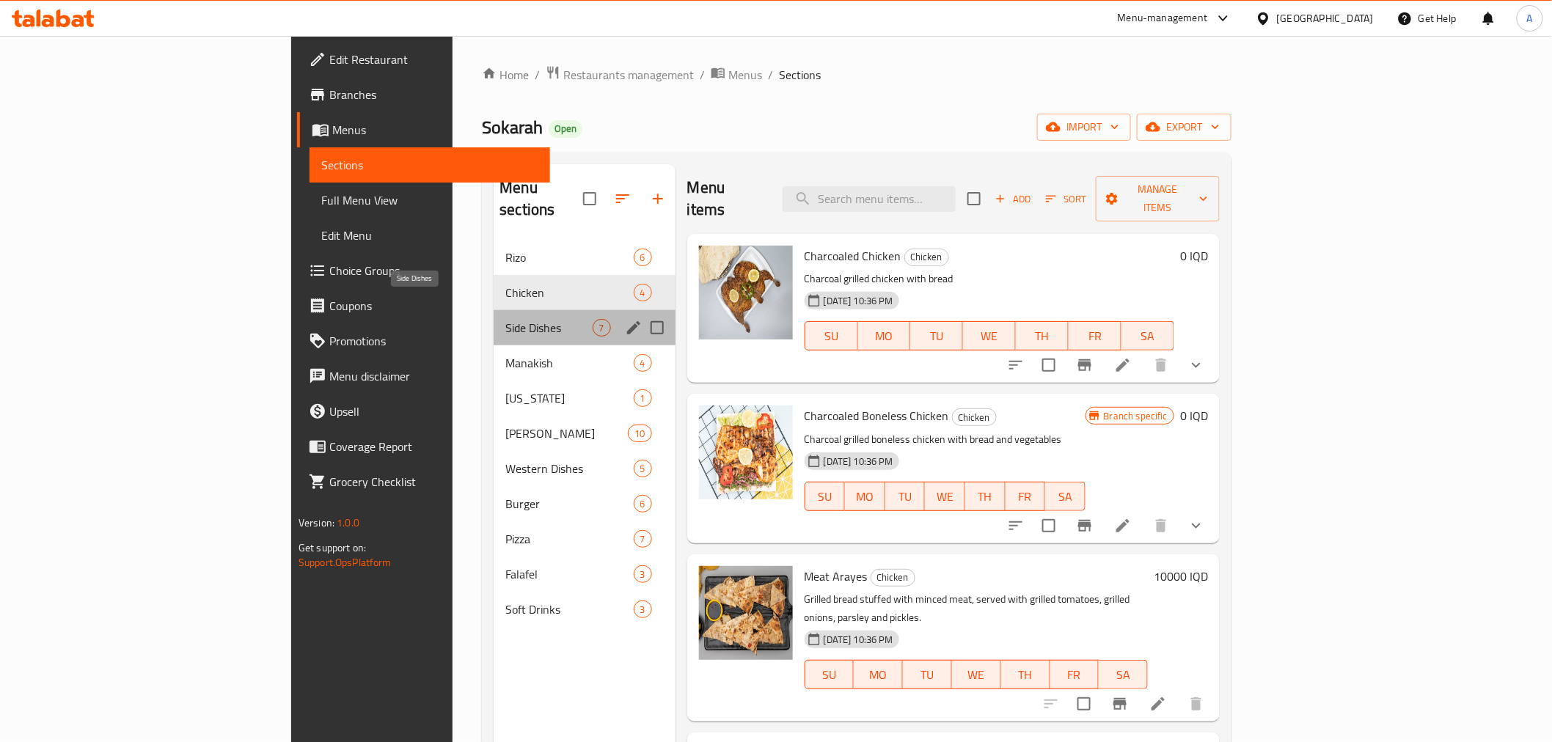
click at [505, 319] on span "Side Dishes" at bounding box center [548, 328] width 87 height 18
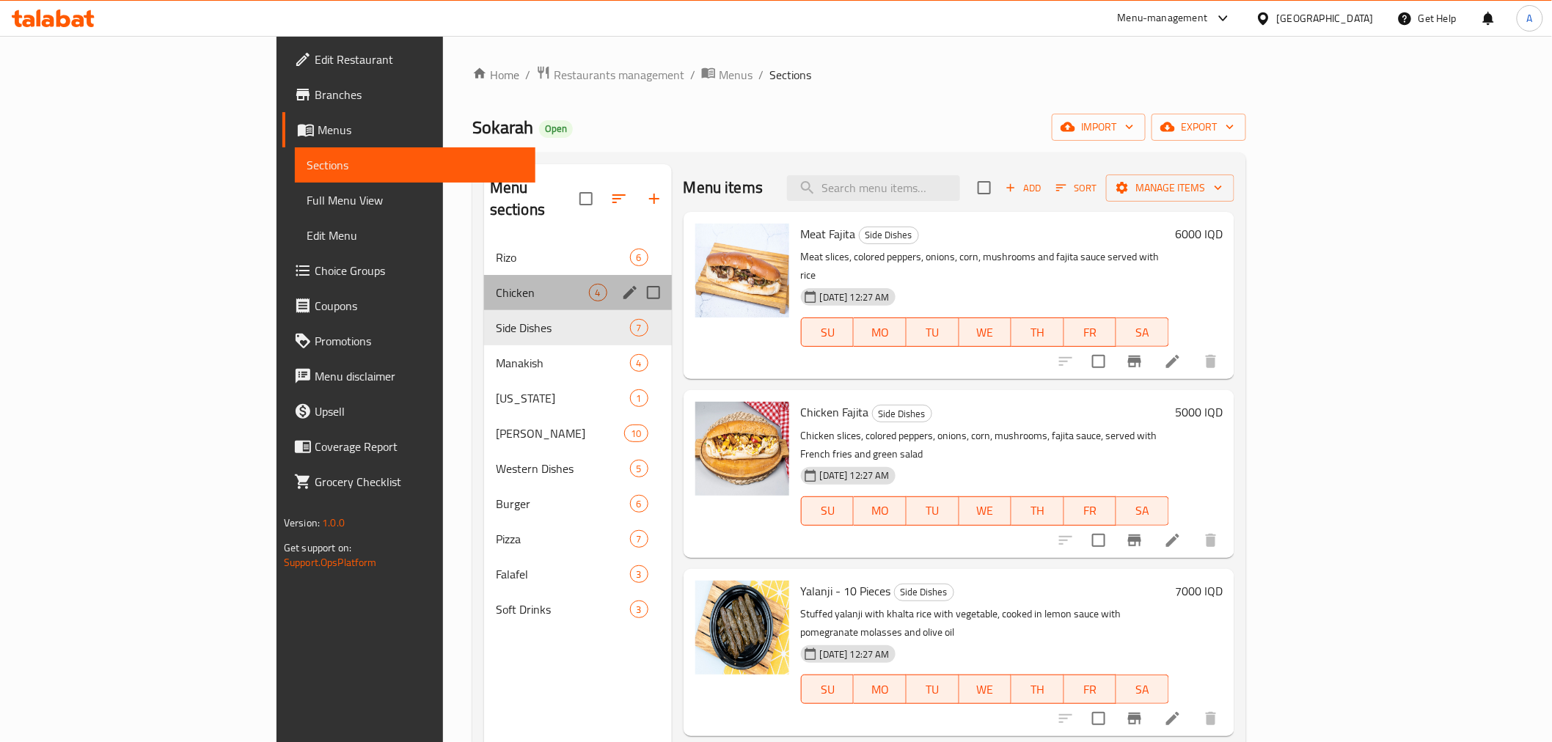
click at [484, 280] on div "Chicken 4" at bounding box center [578, 292] width 188 height 35
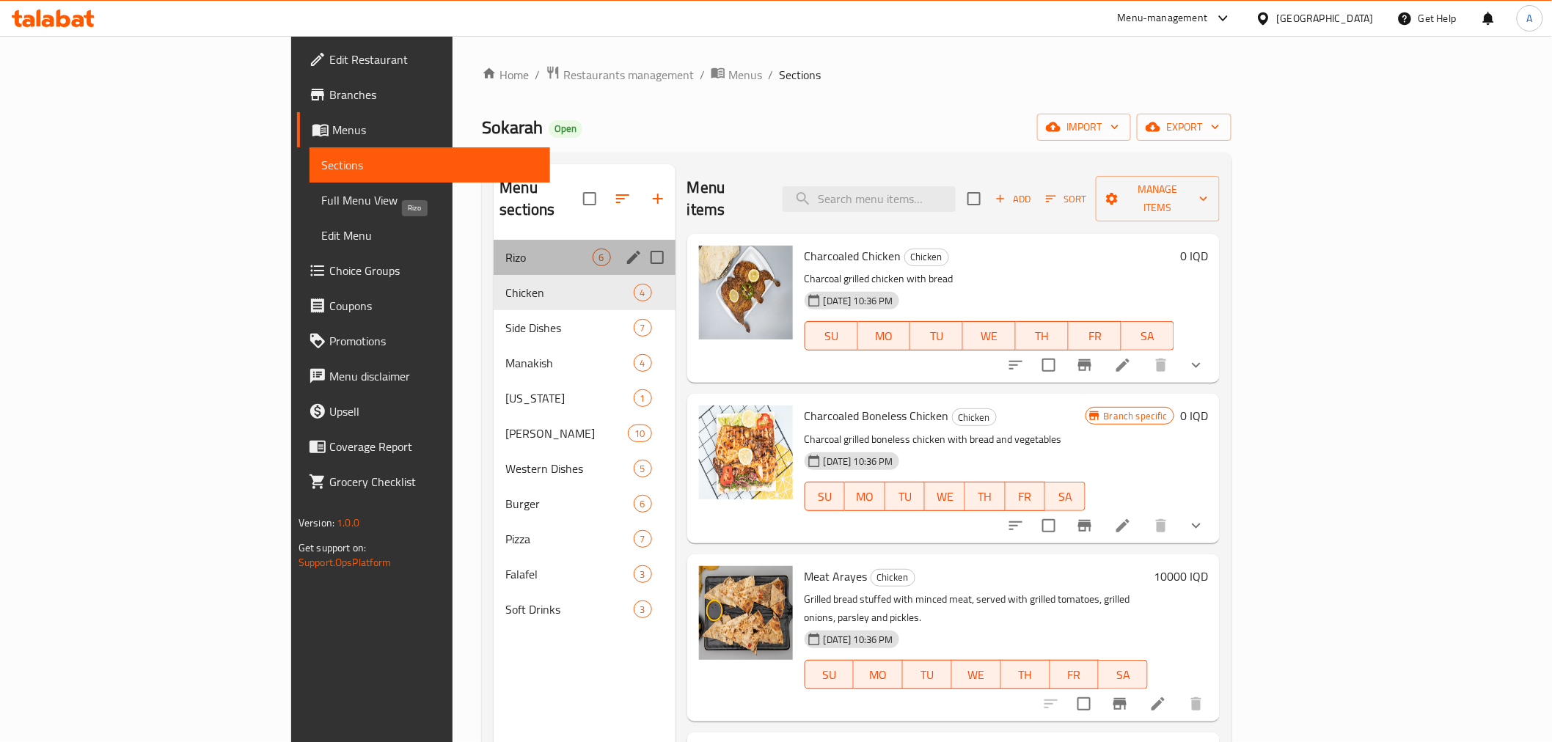
click at [505, 249] on span "Rizo" at bounding box center [548, 258] width 87 height 18
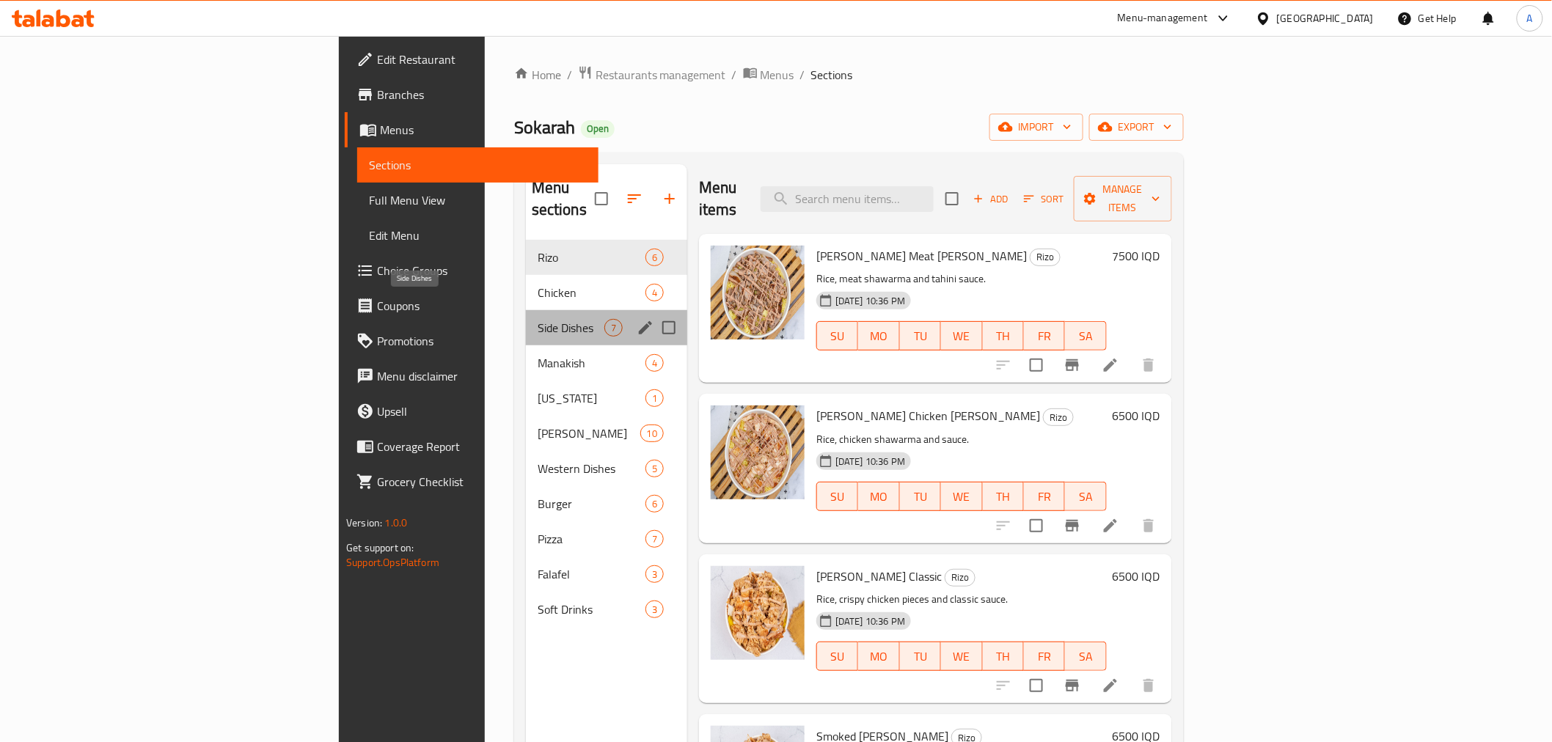
click at [538, 319] on span "Side Dishes" at bounding box center [571, 328] width 67 height 18
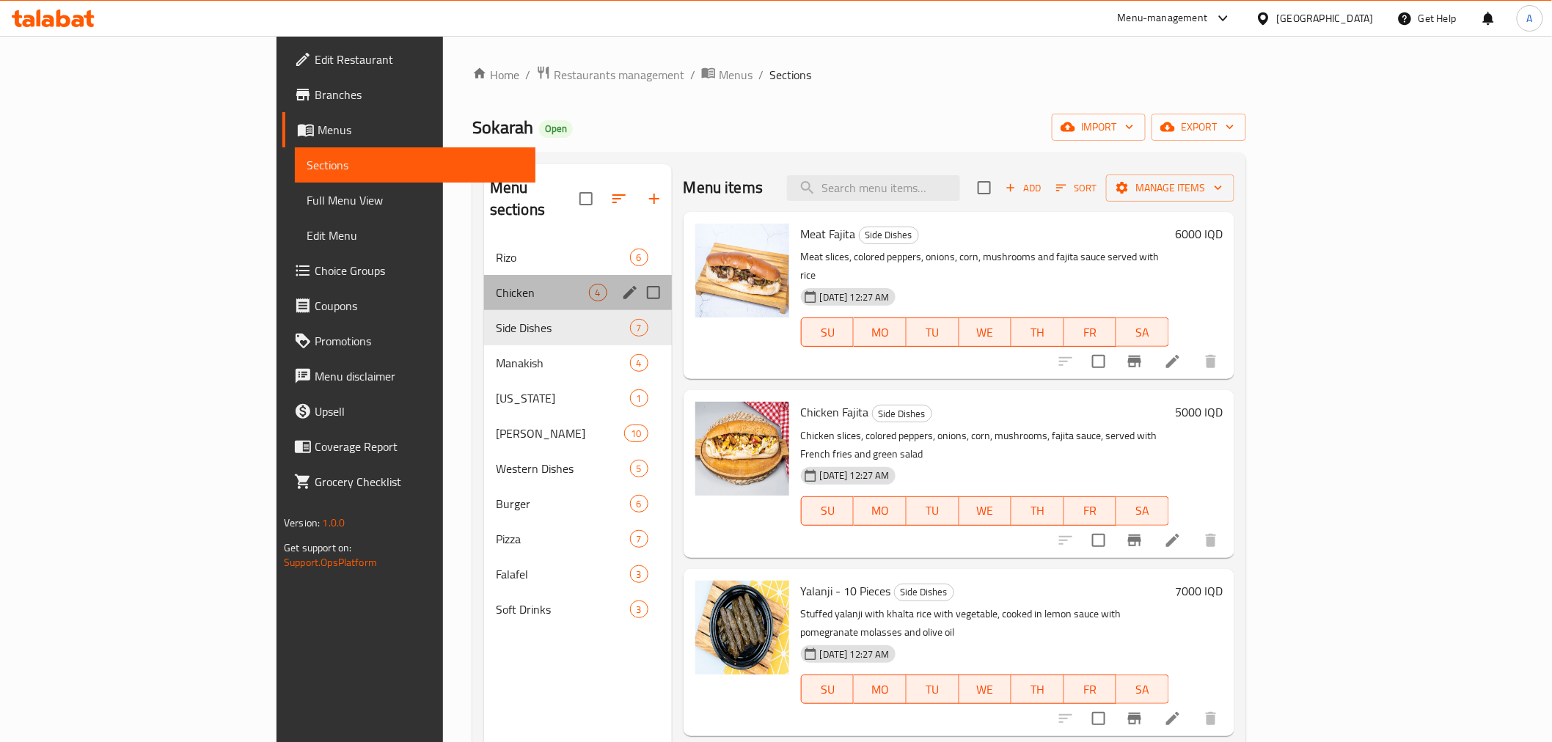
click at [484, 275] on div "Chicken 4" at bounding box center [578, 292] width 188 height 35
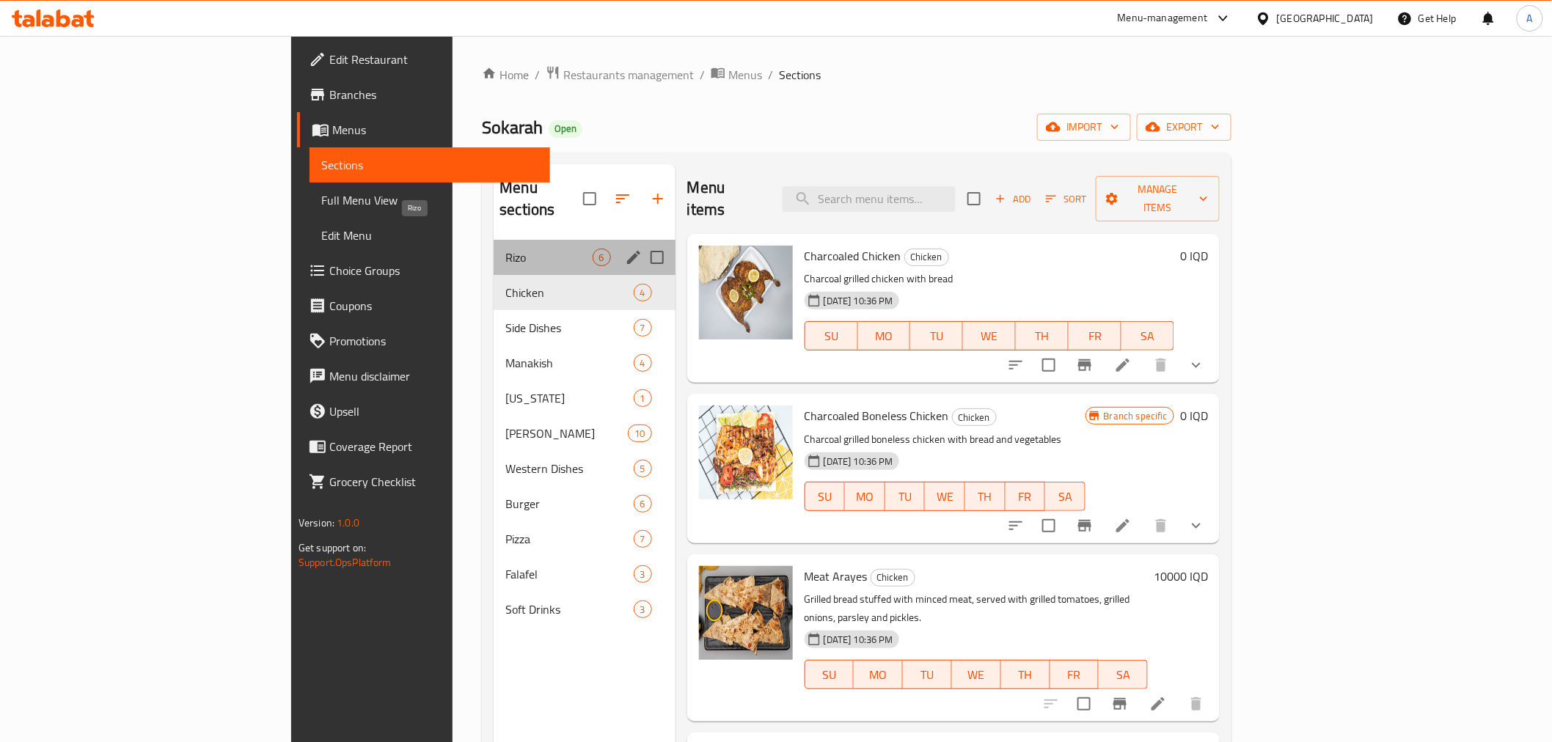
click at [505, 249] on span "Rizo" at bounding box center [548, 258] width 87 height 18
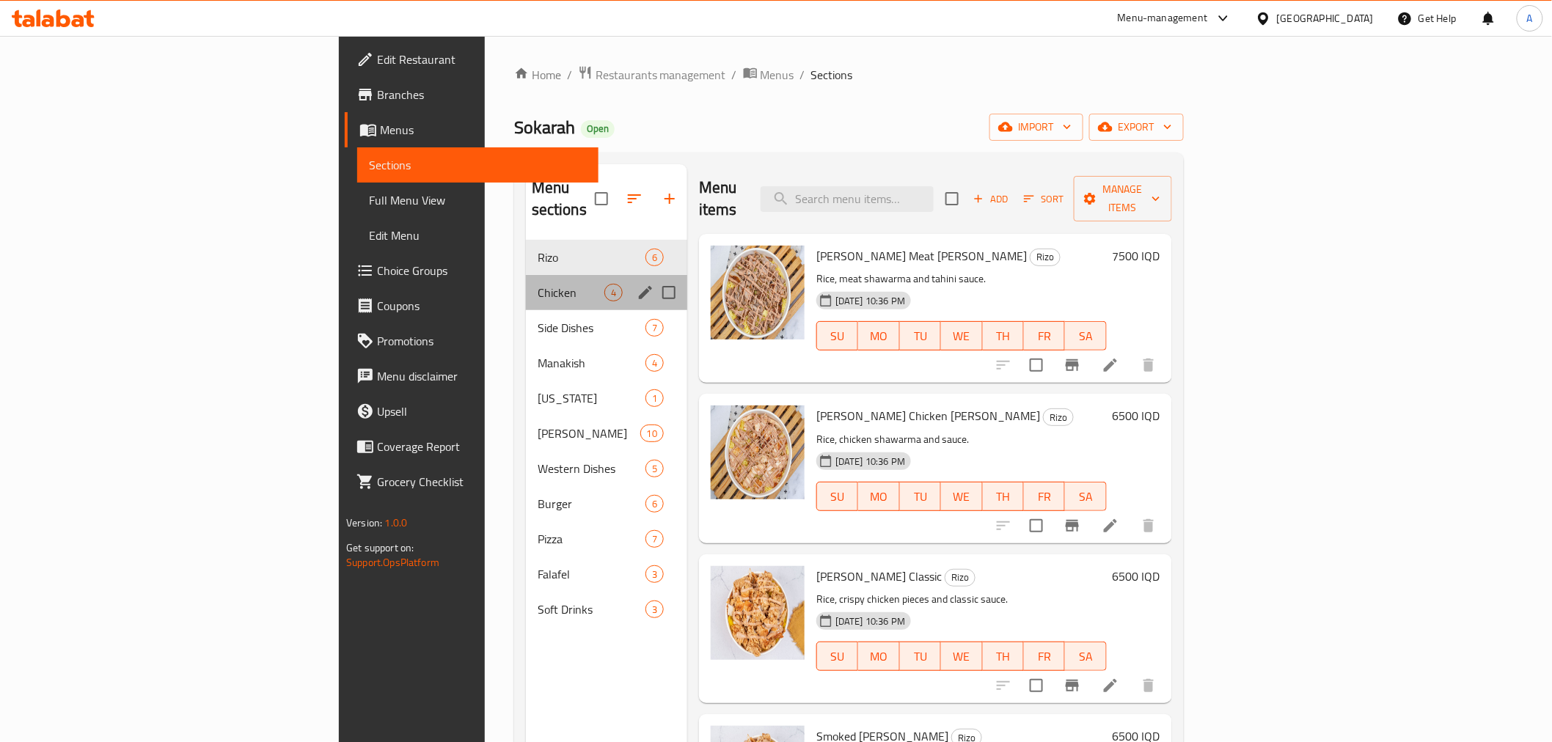
click at [526, 281] on div "Chicken 4" at bounding box center [606, 292] width 161 height 35
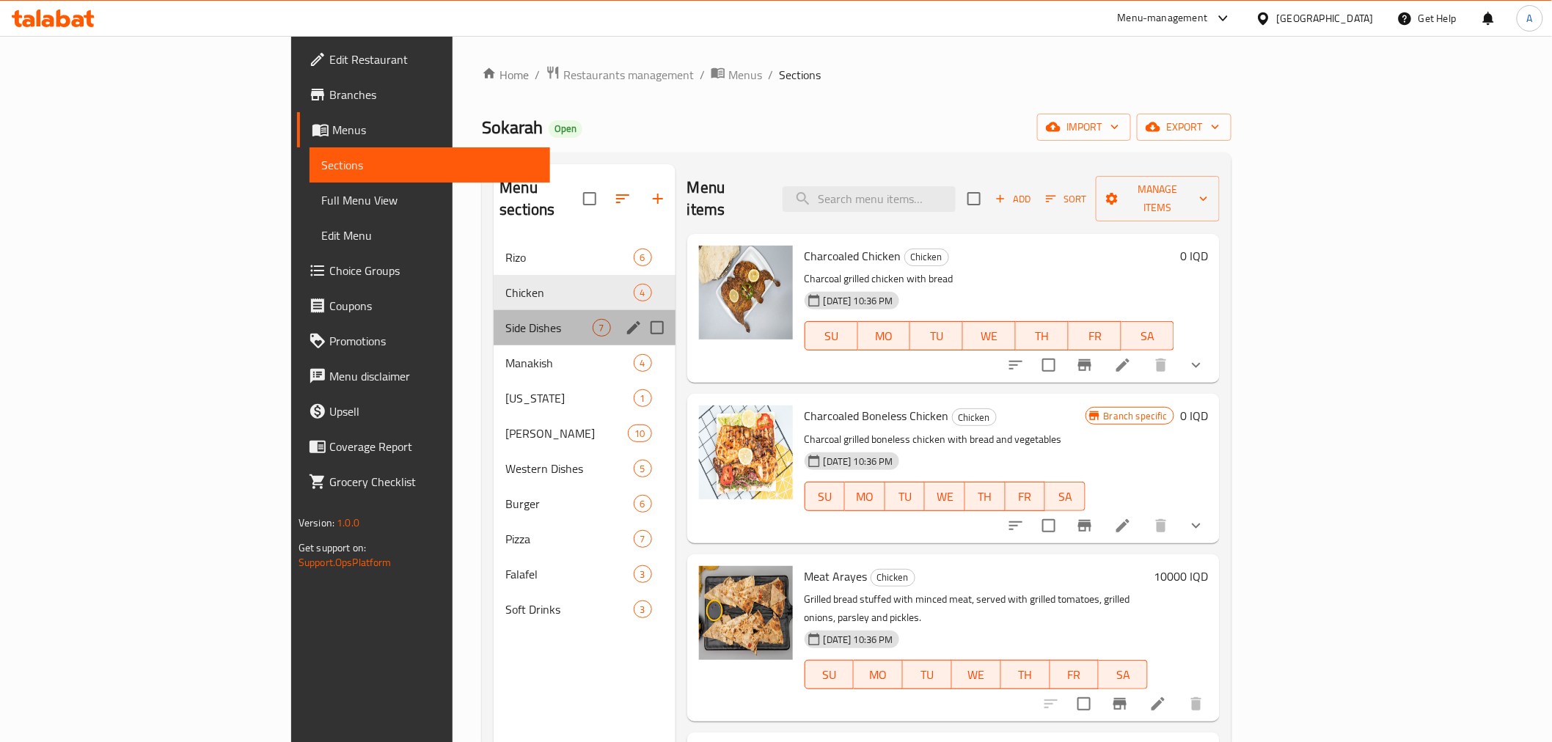
click at [494, 310] on div "Side Dishes 7" at bounding box center [584, 327] width 181 height 35
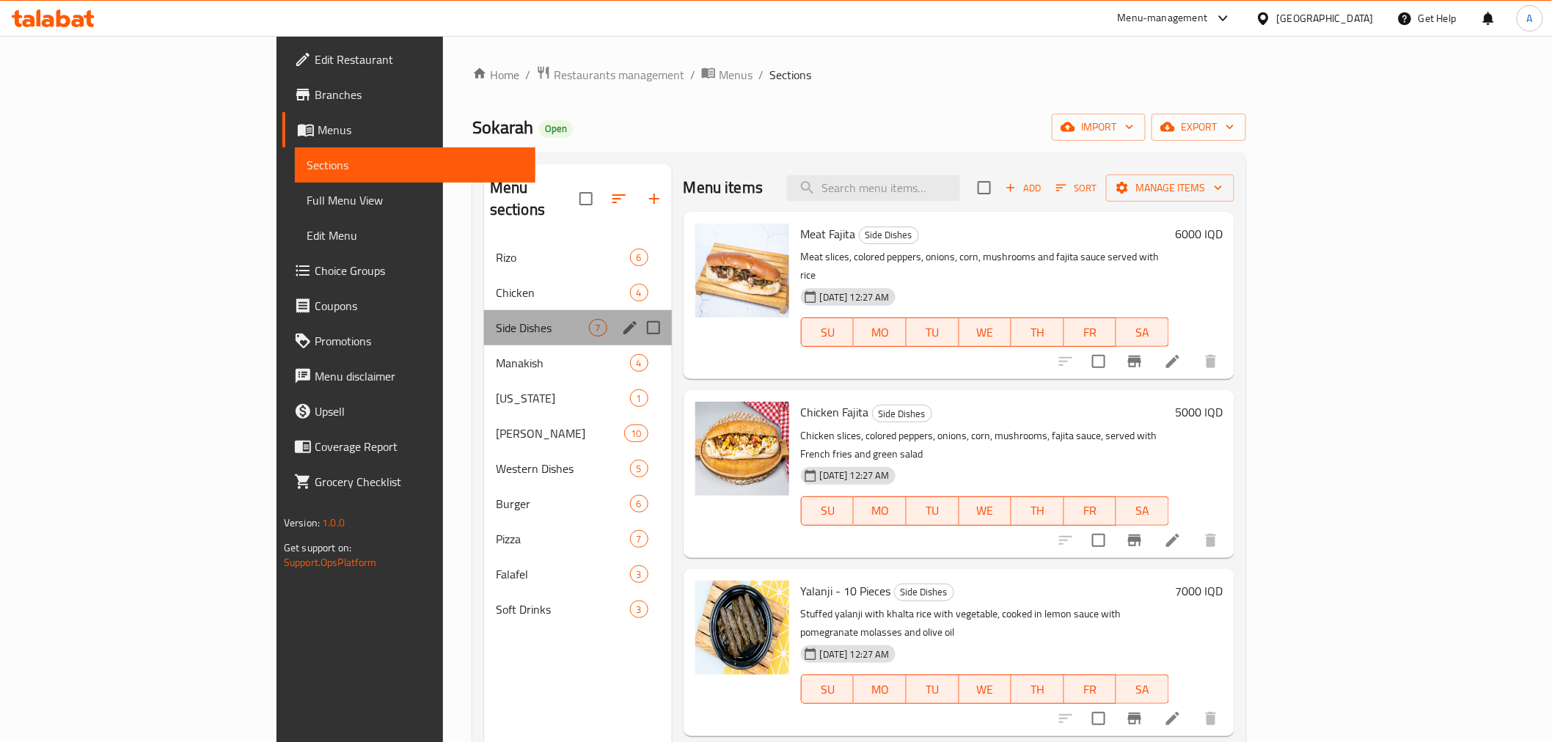
click at [484, 323] on div "Side Dishes 7" at bounding box center [578, 327] width 188 height 35
click at [496, 354] on span "Manakish" at bounding box center [542, 363] width 93 height 18
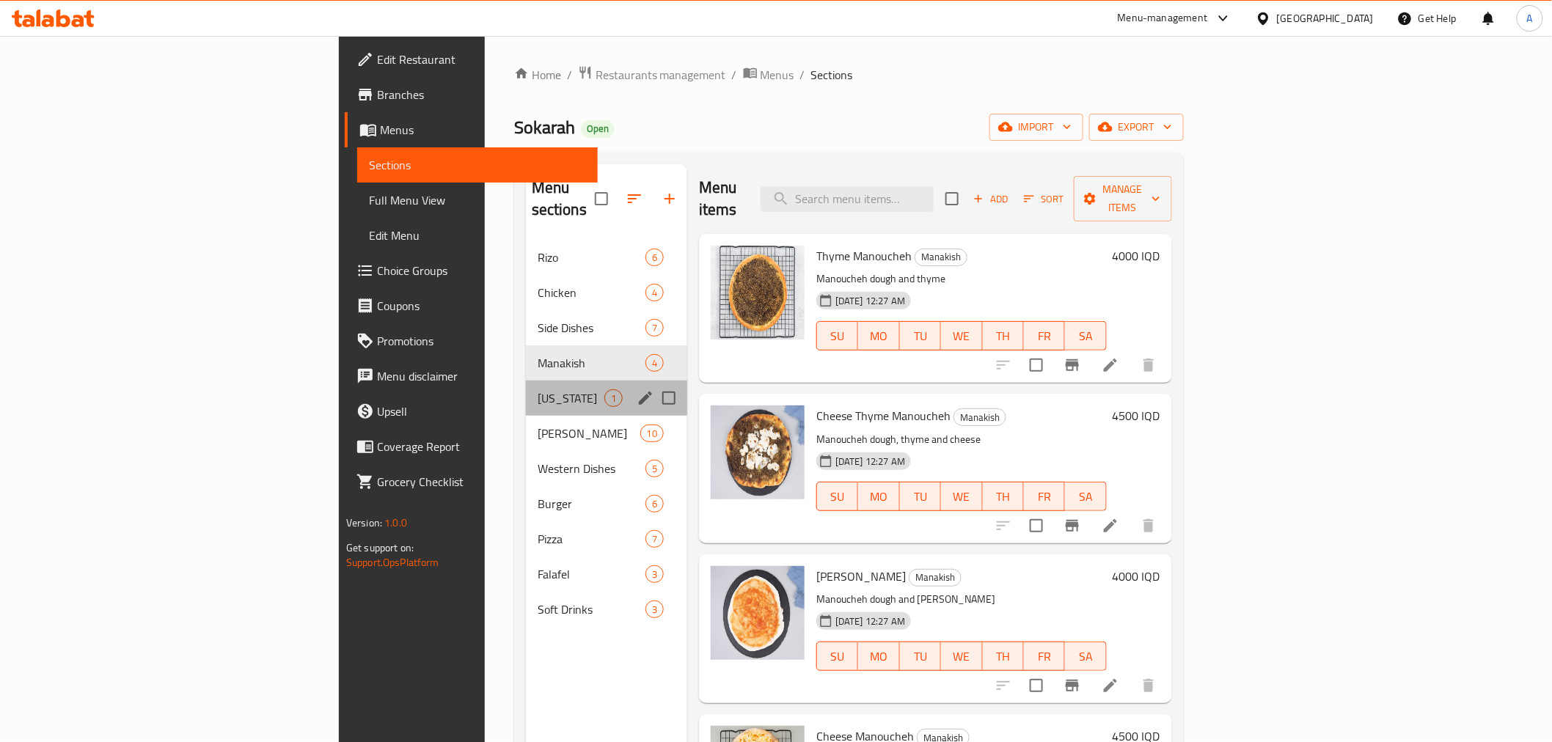
click at [526, 381] on div "[US_STATE] 1" at bounding box center [606, 398] width 161 height 35
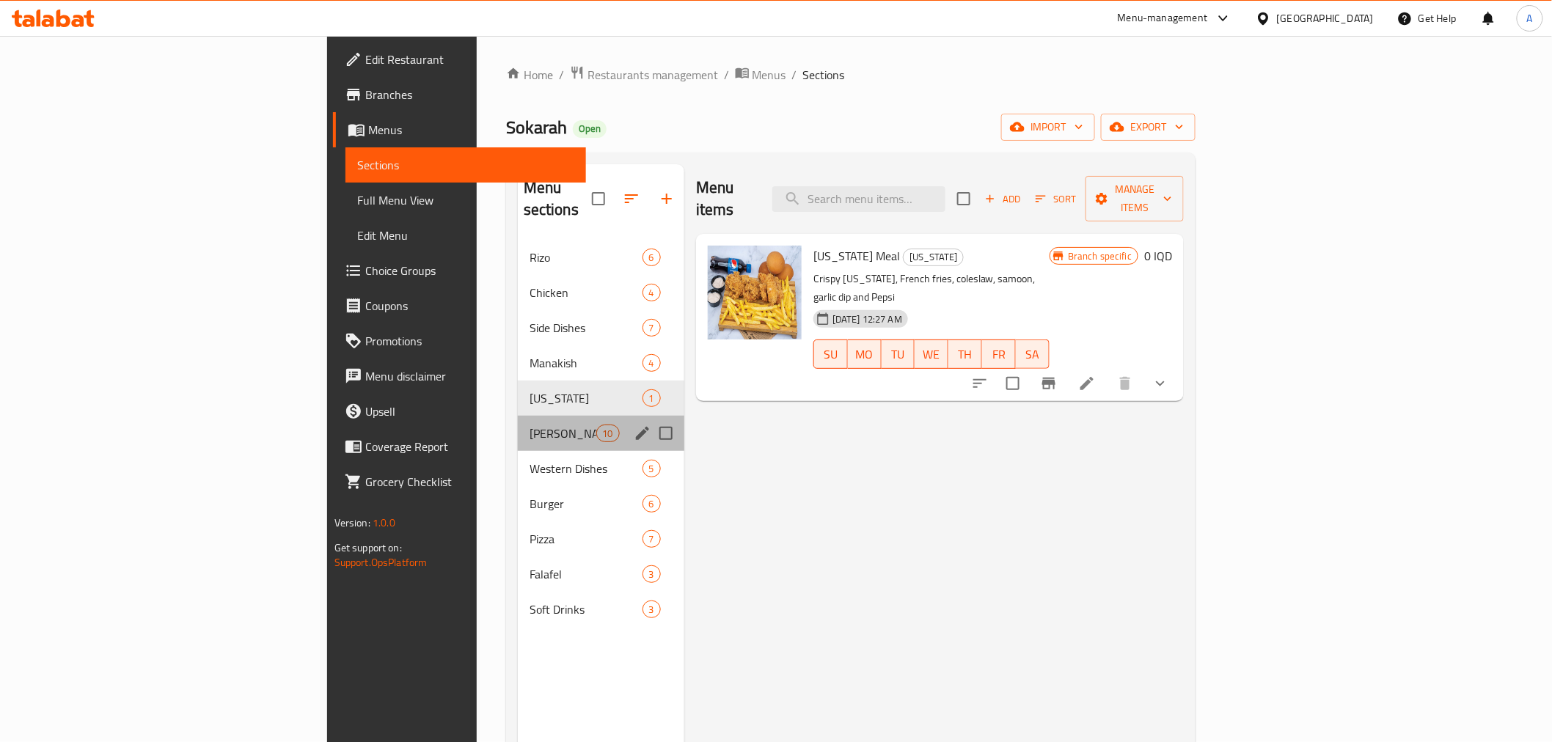
click at [518, 416] on div "[PERSON_NAME] 10" at bounding box center [601, 433] width 166 height 35
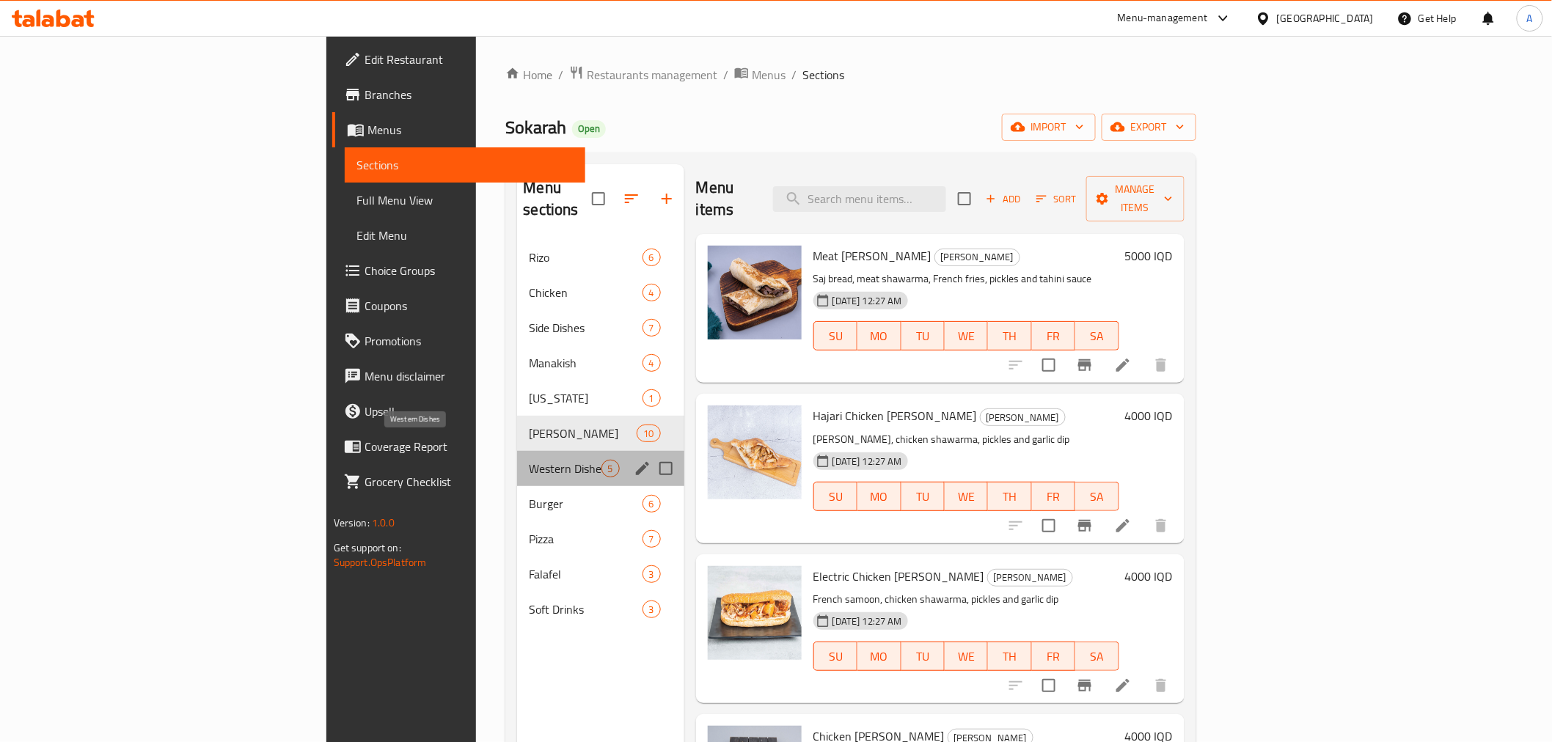
click at [529, 460] on span "Western Dishes" at bounding box center [565, 469] width 72 height 18
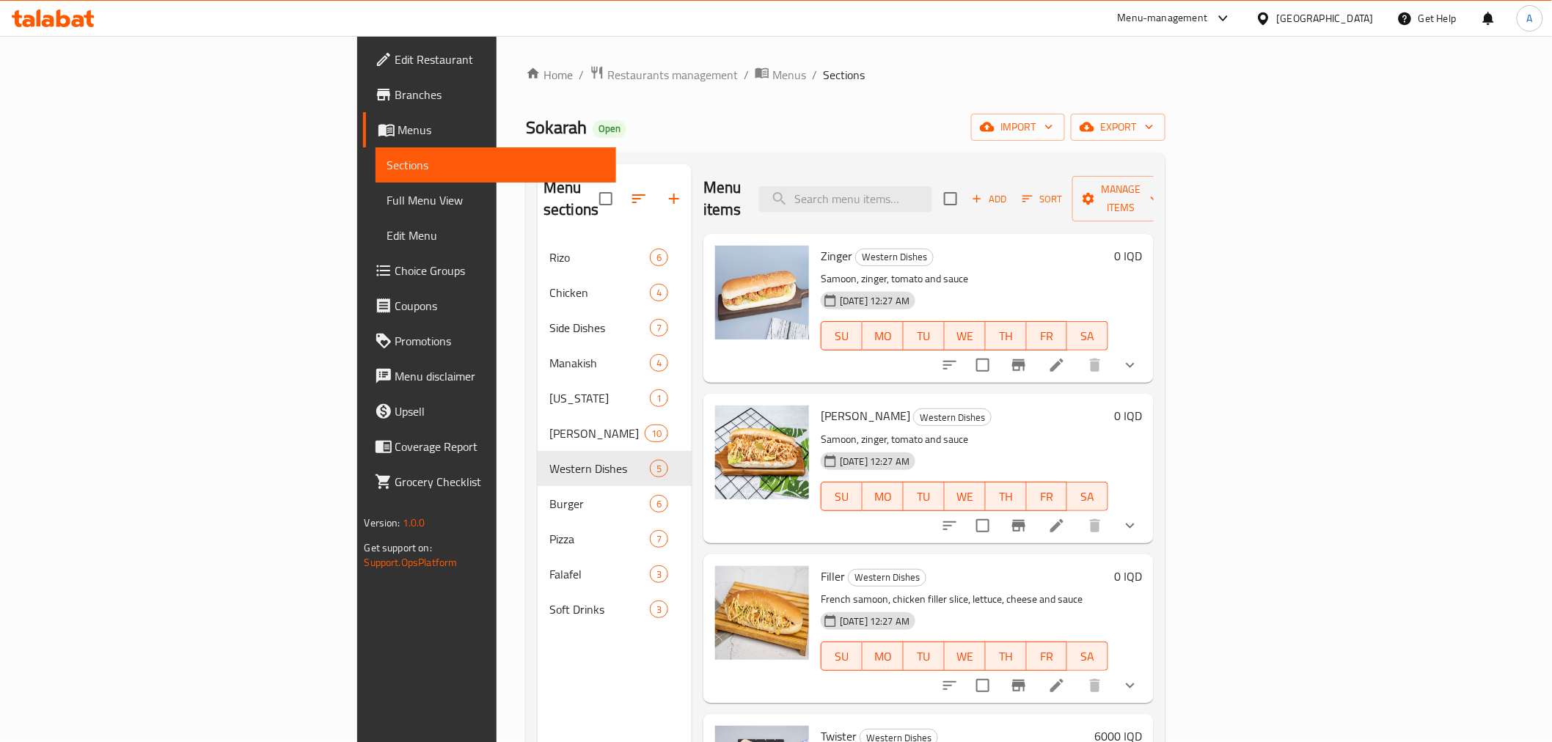
scroll to position [94, 0]
